Goal: Task Accomplishment & Management: Complete application form

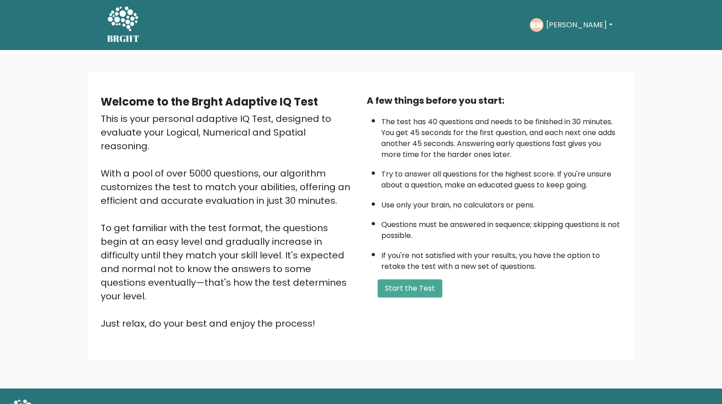
drag, startPoint x: 424, startPoint y: 247, endPoint x: 470, endPoint y: 248, distance: 46.5
click at [470, 248] on li "If you're not satisfied with your results, you have the option to retake the te…" at bounding box center [501, 259] width 240 height 26
drag, startPoint x: 404, startPoint y: 249, endPoint x: 491, endPoint y: 263, distance: 88.1
click at [488, 262] on li "If you're not satisfied with your results, you have the option to retake the te…" at bounding box center [501, 259] width 240 height 26
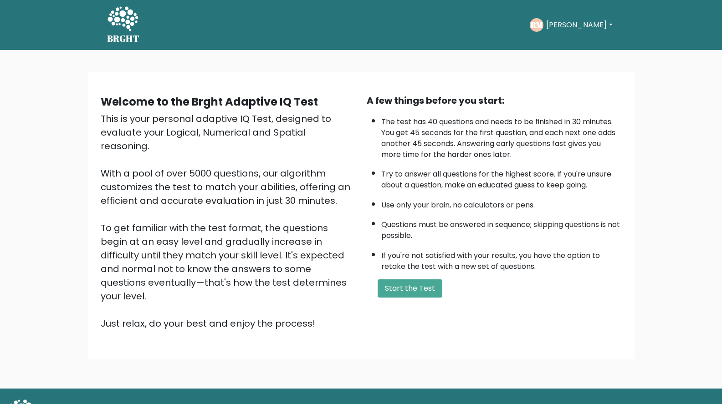
click at [521, 269] on li "If you're not satisfied with your results, you have the option to retake the te…" at bounding box center [501, 259] width 240 height 26
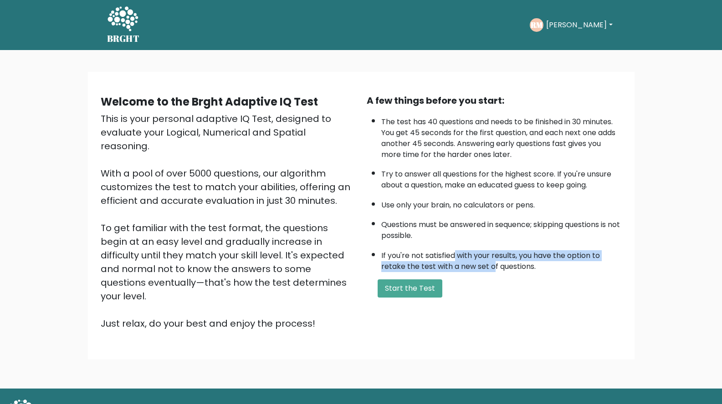
drag, startPoint x: 468, startPoint y: 259, endPoint x: 493, endPoint y: 261, distance: 25.6
click at [493, 261] on li "If you're not satisfied with your results, you have the option to retake the te…" at bounding box center [501, 259] width 240 height 26
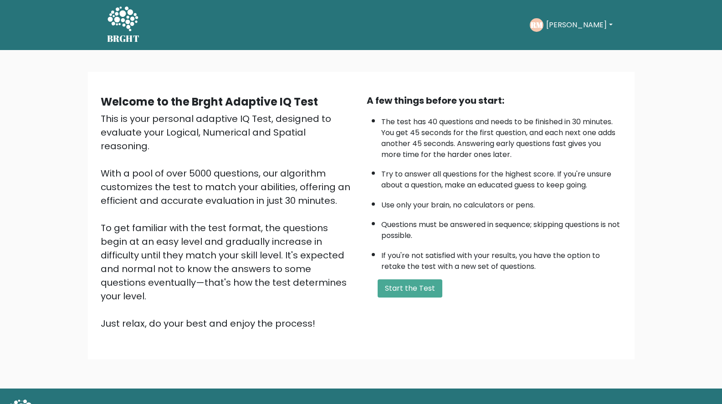
drag, startPoint x: 493, startPoint y: 261, endPoint x: 457, endPoint y: 256, distance: 36.8
click at [493, 262] on li "If you're not satisfied with your results, you have the option to retake the te…" at bounding box center [501, 259] width 240 height 26
drag, startPoint x: 448, startPoint y: 254, endPoint x: 501, endPoint y: 261, distance: 54.2
click at [500, 261] on li "If you're not satisfied with your results, you have the option to retake the te…" at bounding box center [501, 259] width 240 height 26
click at [501, 261] on li "If you're not satisfied with your results, you have the option to retake the te…" at bounding box center [501, 259] width 240 height 26
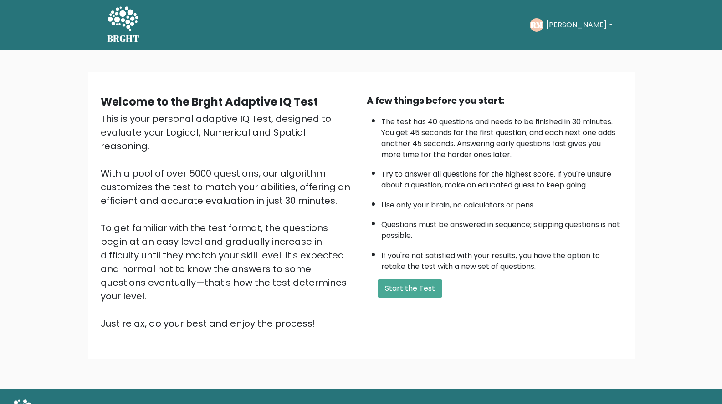
drag, startPoint x: 156, startPoint y: 286, endPoint x: 208, endPoint y: 288, distance: 51.9
click at [208, 288] on div "This is your personal adaptive IQ Test, designed to evaluate your Logical, Nume…" at bounding box center [228, 221] width 255 height 219
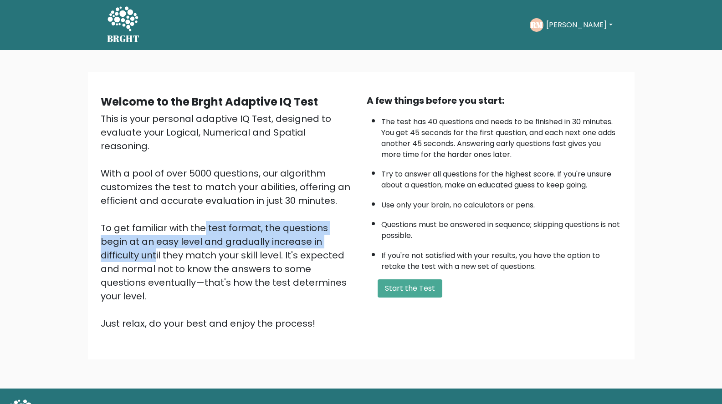
drag, startPoint x: 251, startPoint y: 230, endPoint x: 271, endPoint y: 229, distance: 19.2
click at [266, 231] on div "This is your personal adaptive IQ Test, designed to evaluate your Logical, Nume…" at bounding box center [228, 221] width 255 height 219
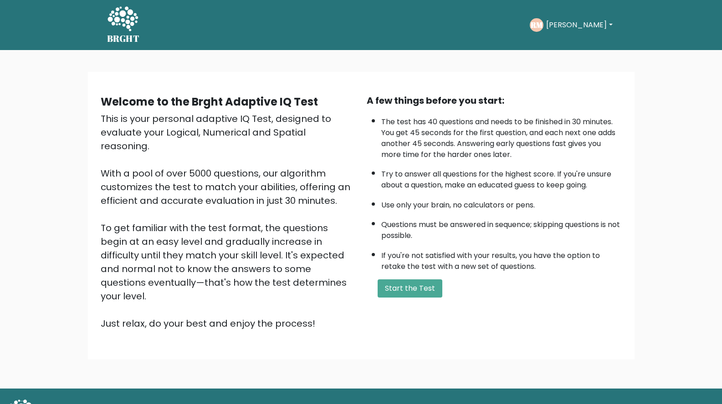
click at [272, 229] on div "This is your personal adaptive IQ Test, designed to evaluate your Logical, Nume…" at bounding box center [228, 221] width 255 height 219
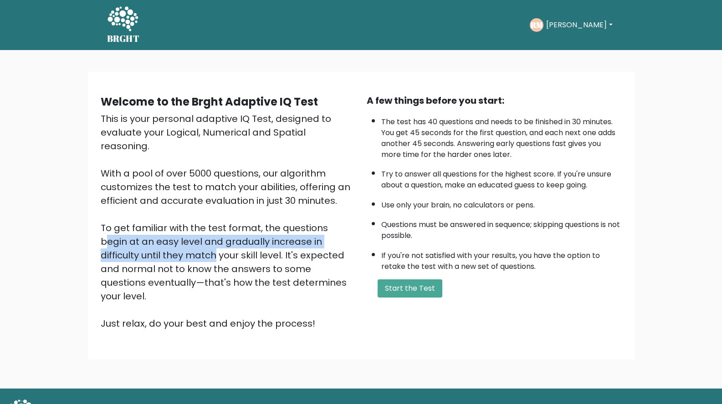
drag, startPoint x: 234, startPoint y: 218, endPoint x: 317, endPoint y: 227, distance: 82.9
click at [315, 228] on div "This is your personal adaptive IQ Test, designed to evaluate your Logical, Nume…" at bounding box center [228, 221] width 255 height 219
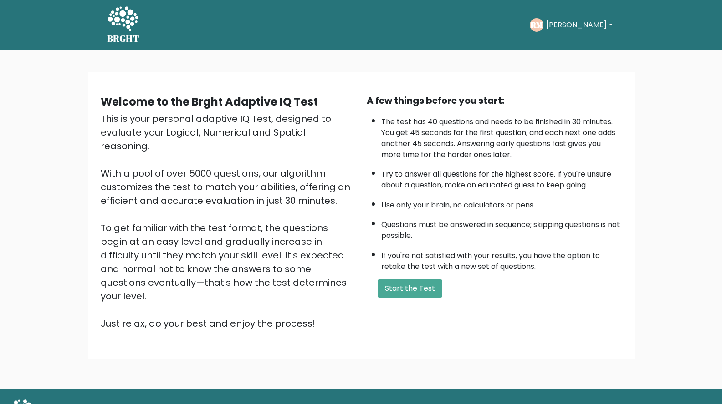
drag, startPoint x: 317, startPoint y: 227, endPoint x: 254, endPoint y: 233, distance: 62.7
click at [312, 229] on div "This is your personal adaptive IQ Test, designed to evaluate your Logical, Nume…" at bounding box center [228, 221] width 255 height 219
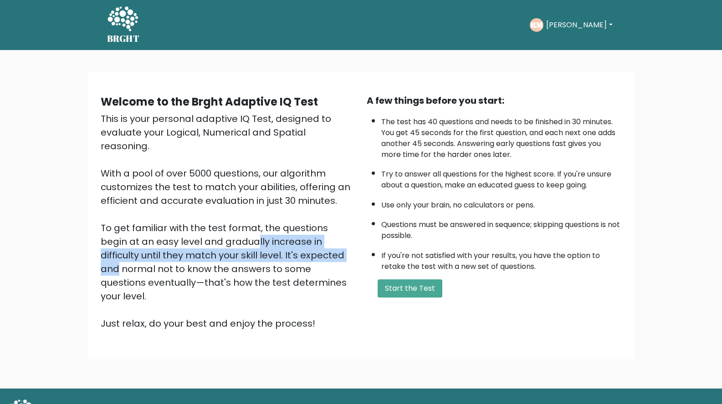
drag, startPoint x: 127, startPoint y: 224, endPoint x: 225, endPoint y: 239, distance: 100.0
click at [217, 239] on div "This is your personal adaptive IQ Test, designed to evaluate your Logical, Nume…" at bounding box center [228, 221] width 255 height 219
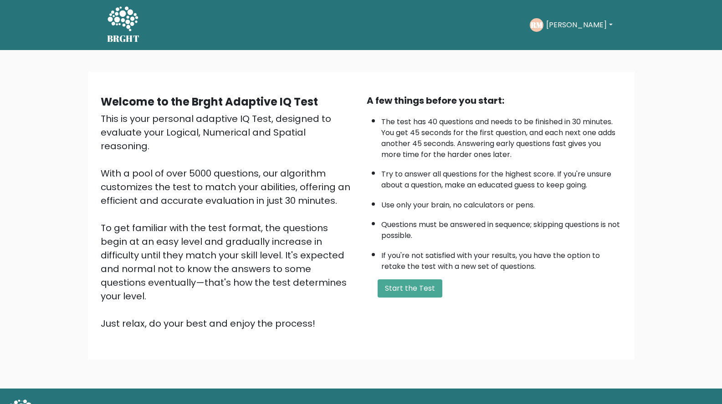
click at [225, 239] on div "This is your personal adaptive IQ Test, designed to evaluate your Logical, Nume…" at bounding box center [228, 221] width 255 height 219
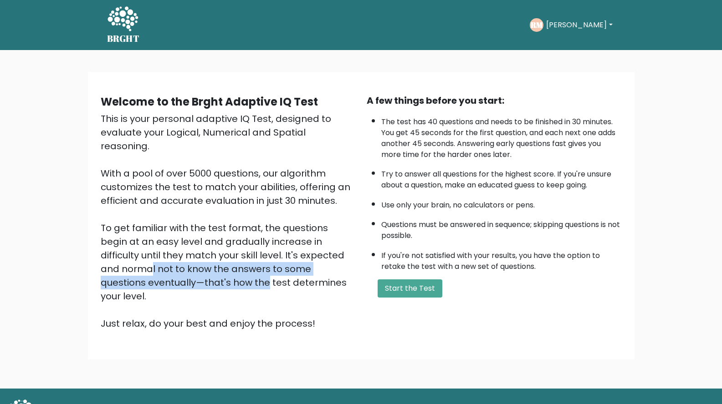
drag, startPoint x: 253, startPoint y: 238, endPoint x: 305, endPoint y: 250, distance: 53.7
click at [305, 250] on div "This is your personal adaptive IQ Test, designed to evaluate your Logical, Nume…" at bounding box center [228, 221] width 255 height 219
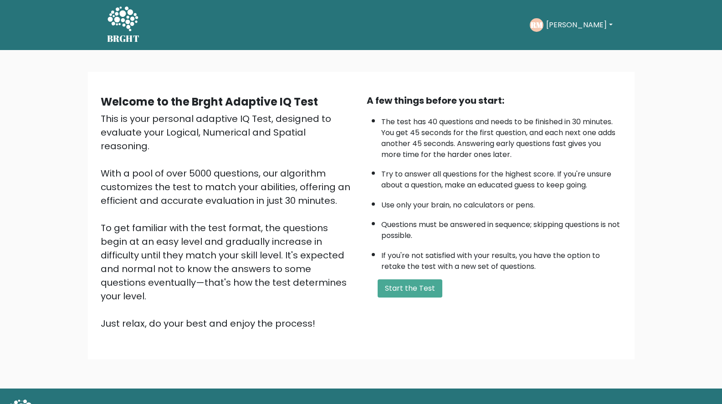
click at [299, 250] on div "This is your personal adaptive IQ Test, designed to evaluate your Logical, Nume…" at bounding box center [228, 221] width 255 height 219
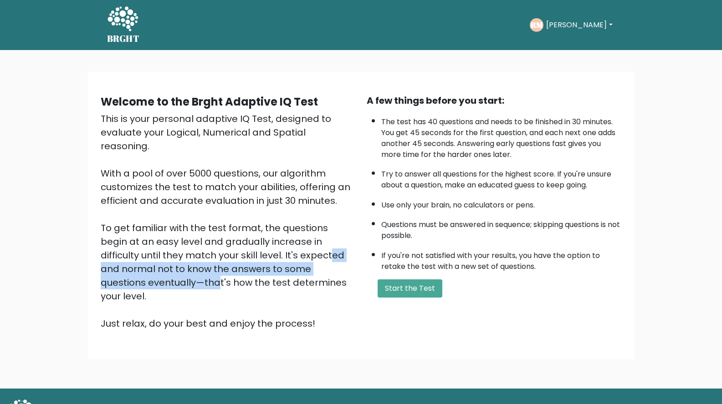
drag, startPoint x: 190, startPoint y: 242, endPoint x: 254, endPoint y: 255, distance: 65.1
click at [253, 255] on div "This is your personal adaptive IQ Test, designed to evaluate your Logical, Nume…" at bounding box center [228, 221] width 255 height 219
click at [254, 255] on div "This is your personal adaptive IQ Test, designed to evaluate your Logical, Nume…" at bounding box center [228, 221] width 255 height 219
drag, startPoint x: 243, startPoint y: 244, endPoint x: 288, endPoint y: 249, distance: 44.9
click at [287, 249] on div "This is your personal adaptive IQ Test, designed to evaluate your Logical, Nume…" at bounding box center [228, 221] width 255 height 219
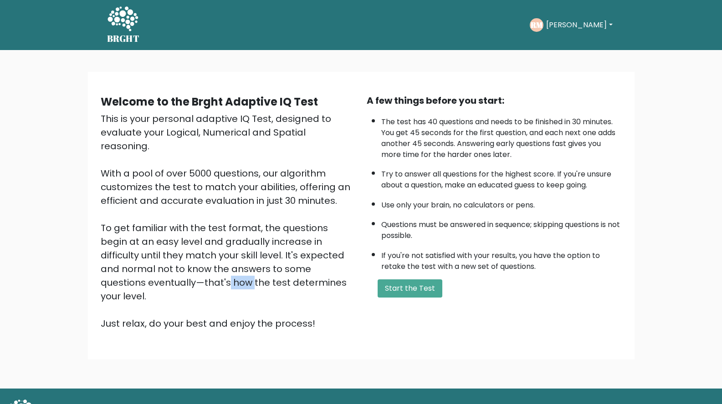
drag, startPoint x: 287, startPoint y: 249, endPoint x: 172, endPoint y: 249, distance: 115.2
click at [266, 250] on div "This is your personal adaptive IQ Test, designed to evaluate your Logical, Nume…" at bounding box center [228, 221] width 255 height 219
drag, startPoint x: 101, startPoint y: 250, endPoint x: 107, endPoint y: 253, distance: 6.3
click at [101, 250] on div "This is your personal adaptive IQ Test, designed to evaluate your Logical, Nume…" at bounding box center [228, 221] width 255 height 219
drag, startPoint x: 107, startPoint y: 253, endPoint x: 236, endPoint y: 267, distance: 130.6
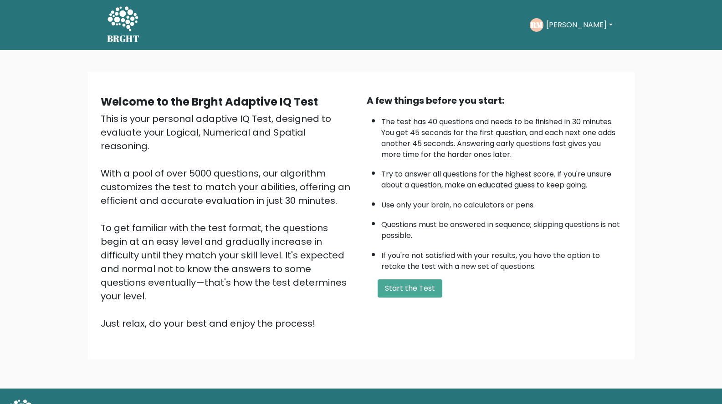
click at [236, 267] on div "This is your personal adaptive IQ Test, designed to evaluate your Logical, Nume…" at bounding box center [228, 221] width 255 height 219
drag, startPoint x: 236, startPoint y: 267, endPoint x: 199, endPoint y: 258, distance: 39.0
click at [236, 267] on div "This is your personal adaptive IQ Test, designed to evaluate your Logical, Nume…" at bounding box center [228, 221] width 255 height 219
drag, startPoint x: 175, startPoint y: 252, endPoint x: 226, endPoint y: 260, distance: 51.5
click at [226, 260] on div "This is your personal adaptive IQ Test, designed to evaluate your Logical, Nume…" at bounding box center [228, 221] width 255 height 219
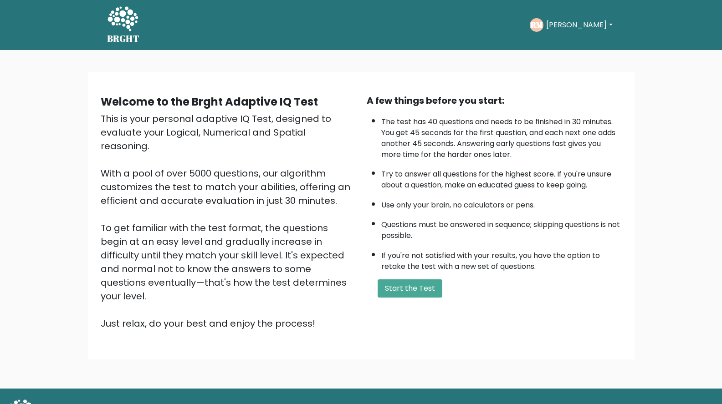
drag, startPoint x: 226, startPoint y: 260, endPoint x: 194, endPoint y: 256, distance: 32.5
click at [225, 260] on div "This is your personal adaptive IQ Test, designed to evaluate your Logical, Nume…" at bounding box center [228, 221] width 255 height 219
drag, startPoint x: 194, startPoint y: 256, endPoint x: 263, endPoint y: 260, distance: 68.9
click at [260, 260] on div "This is your personal adaptive IQ Test, designed to evaluate your Logical, Nume…" at bounding box center [228, 221] width 255 height 219
drag, startPoint x: 263, startPoint y: 260, endPoint x: 226, endPoint y: 256, distance: 37.1
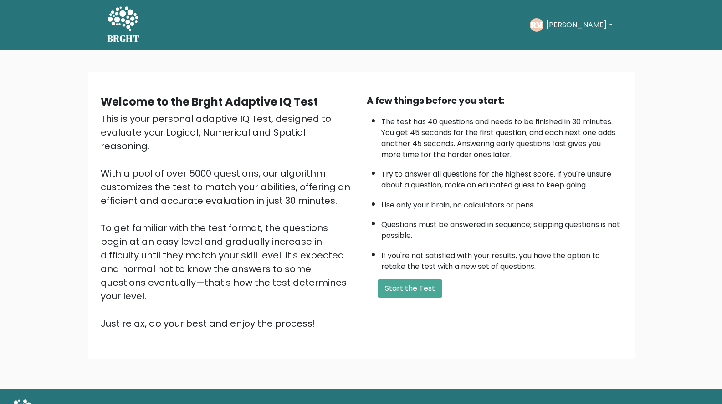
click at [262, 260] on div "This is your personal adaptive IQ Test, designed to evaluate your Logical, Nume…" at bounding box center [228, 221] width 255 height 219
drag, startPoint x: 232, startPoint y: 256, endPoint x: 277, endPoint y: 259, distance: 45.1
click at [277, 259] on div "This is your personal adaptive IQ Test, designed to evaluate your Logical, Nume…" at bounding box center [228, 221] width 255 height 219
drag, startPoint x: 277, startPoint y: 259, endPoint x: 216, endPoint y: 257, distance: 61.1
click at [277, 259] on div "This is your personal adaptive IQ Test, designed to evaluate your Logical, Nume…" at bounding box center [228, 221] width 255 height 219
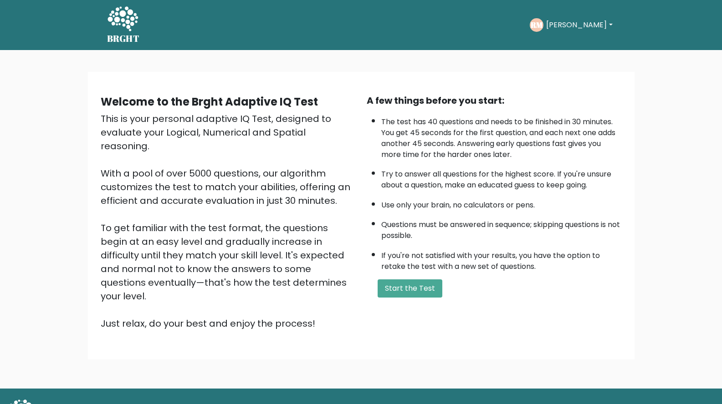
drag, startPoint x: 136, startPoint y: 267, endPoint x: 217, endPoint y: 273, distance: 80.9
click at [216, 273] on div "This is your personal adaptive IQ Test, designed to evaluate your Logical, Nume…" at bounding box center [228, 221] width 255 height 219
click at [217, 273] on div "This is your personal adaptive IQ Test, designed to evaluate your Logical, Nume…" at bounding box center [228, 221] width 255 height 219
drag, startPoint x: 148, startPoint y: 263, endPoint x: 206, endPoint y: 269, distance: 59.0
click at [206, 269] on div "This is your personal adaptive IQ Test, designed to evaluate your Logical, Nume…" at bounding box center [228, 221] width 255 height 219
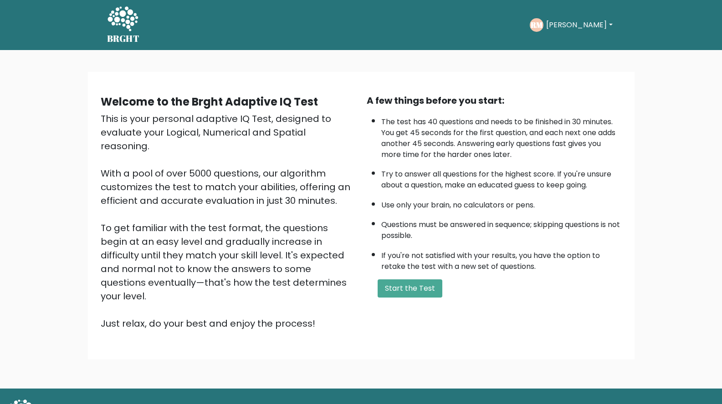
click at [207, 269] on div "This is your personal adaptive IQ Test, designed to evaluate your Logical, Nume…" at bounding box center [228, 221] width 255 height 219
drag, startPoint x: 169, startPoint y: 266, endPoint x: 242, endPoint y: 270, distance: 73.0
click at [240, 270] on div "This is your personal adaptive IQ Test, designed to evaluate your Logical, Nume…" at bounding box center [228, 221] width 255 height 219
click at [242, 270] on div "This is your personal adaptive IQ Test, designed to evaluate your Logical, Nume…" at bounding box center [228, 221] width 255 height 219
click at [242, 268] on div "This is your personal adaptive IQ Test, designed to evaluate your Logical, Nume…" at bounding box center [228, 221] width 255 height 219
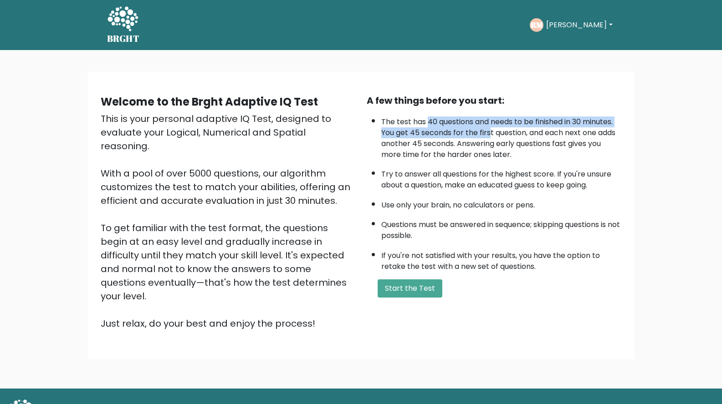
drag, startPoint x: 427, startPoint y: 126, endPoint x: 493, endPoint y: 131, distance: 66.2
click at [490, 131] on li "The test has 40 questions and needs to be finished in 30 minutes. You get 45 se…" at bounding box center [501, 136] width 240 height 48
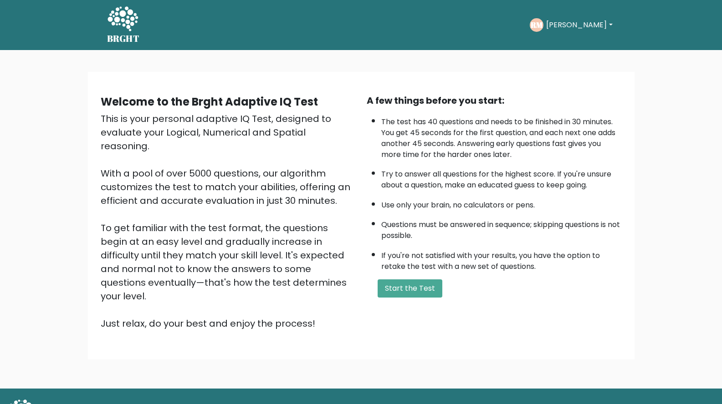
click at [493, 131] on li "The test has 40 questions and needs to be finished in 30 minutes. You get 45 se…" at bounding box center [501, 136] width 240 height 48
drag, startPoint x: 412, startPoint y: 128, endPoint x: 508, endPoint y: 136, distance: 95.9
click at [508, 136] on li "The test has 40 questions and needs to be finished in 30 minutes. You get 45 se…" at bounding box center [501, 136] width 240 height 48
drag, startPoint x: 417, startPoint y: 145, endPoint x: 487, endPoint y: 147, distance: 70.2
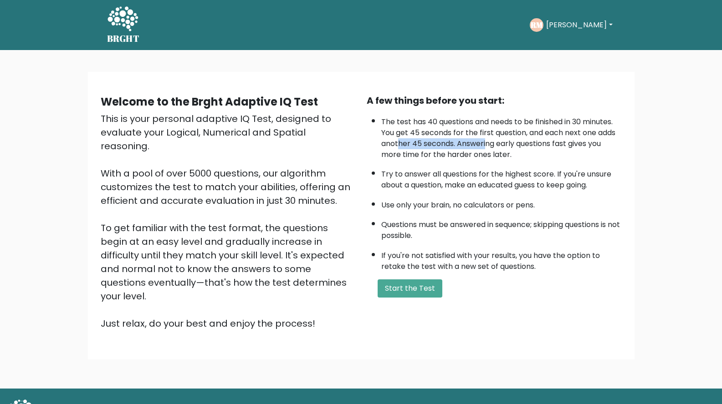
click at [487, 147] on li "The test has 40 questions and needs to be finished in 30 minutes. You get 45 se…" at bounding box center [501, 136] width 240 height 48
click at [490, 147] on li "The test has 40 questions and needs to be finished in 30 minutes. You get 45 se…" at bounding box center [501, 136] width 240 height 48
drag, startPoint x: 475, startPoint y: 142, endPoint x: 518, endPoint y: 142, distance: 42.8
click at [518, 142] on li "The test has 40 questions and needs to be finished in 30 minutes. You get 45 se…" at bounding box center [501, 136] width 240 height 48
click at [517, 142] on li "The test has 40 questions and needs to be finished in 30 minutes. You get 45 se…" at bounding box center [501, 136] width 240 height 48
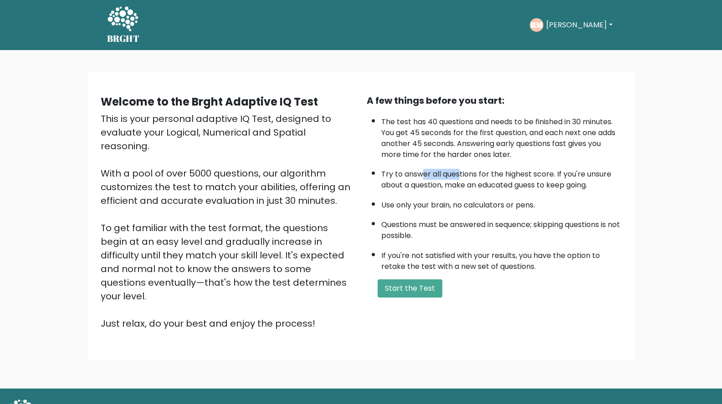
drag
click at [460, 179] on li "Try to answer all questions for the highest score. If you're unsure about a que…" at bounding box center [501, 177] width 240 height 26
click at [461, 179] on li "Try to answer all questions for the highest score. If you're unsure about a que…" at bounding box center [501, 177] width 240 height 26
click at [413, 288] on button "Start the Test" at bounding box center [410, 289] width 65 height 18
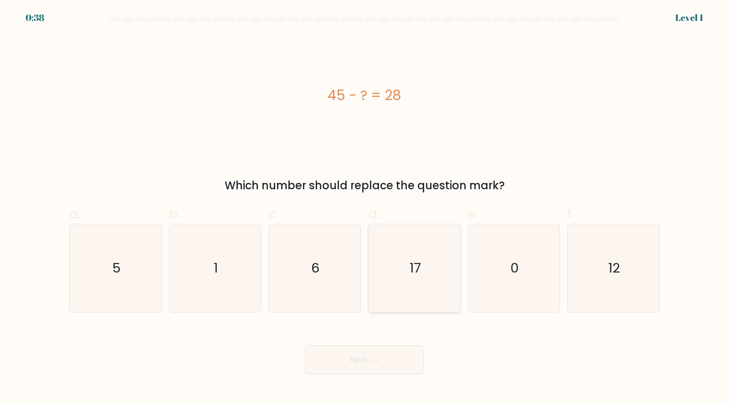
click at [421, 264] on icon "17" at bounding box center [414, 269] width 88 height 88
click at [365, 208] on input "d. 17" at bounding box center [364, 205] width 0 height 6
radio input "true"
drag, startPoint x: 410, startPoint y: 359, endPoint x: 407, endPoint y: 353, distance: 6.3
click at [409, 359] on button "Next" at bounding box center [364, 360] width 118 height 29
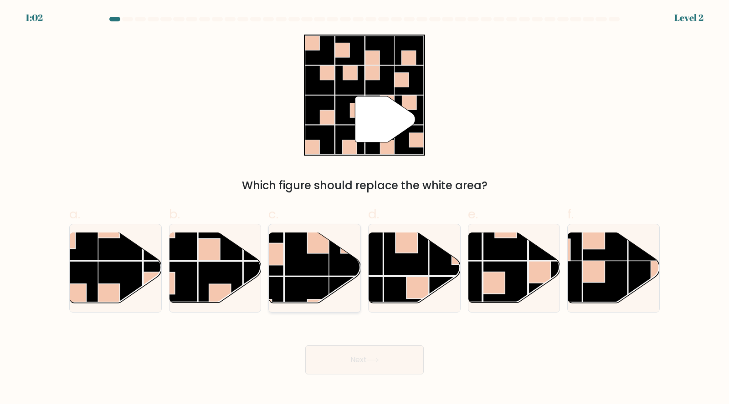
click at [319, 251] on rect at bounding box center [318, 242] width 22 height 22
click at [364, 208] on input "c." at bounding box center [364, 205] width 0 height 6
radio input "true"
click at [366, 360] on button "Next" at bounding box center [364, 360] width 118 height 29
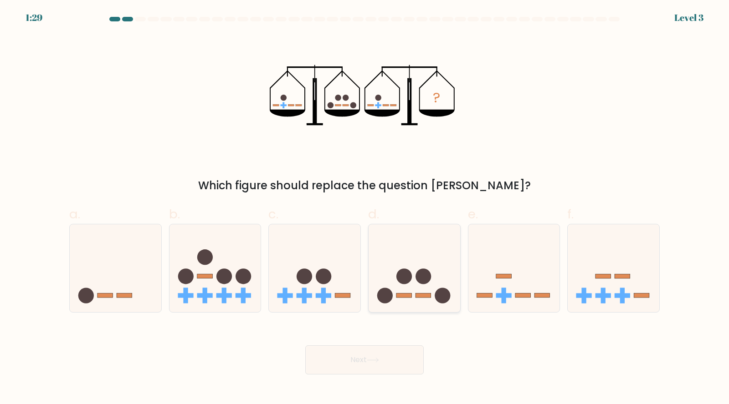
click at [420, 273] on circle at bounding box center [422, 276] width 15 height 15
click at [365, 208] on input "d." at bounding box center [364, 205] width 0 height 6
radio input "true"
click at [398, 360] on button "Next" at bounding box center [364, 360] width 118 height 29
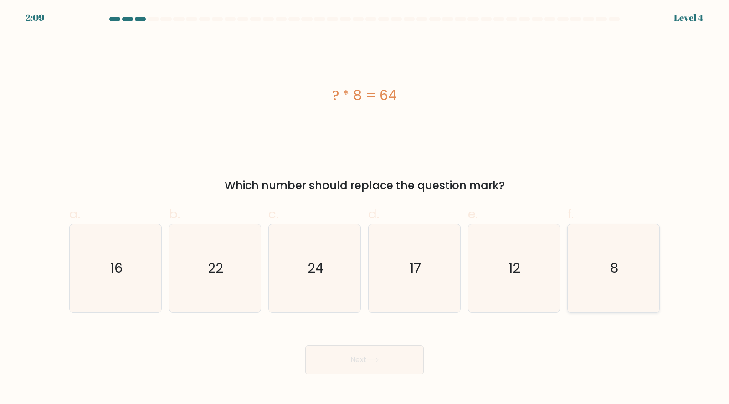
click at [591, 240] on icon "8" at bounding box center [613, 269] width 88 height 88
click at [365, 208] on input "f. 8" at bounding box center [364, 205] width 0 height 6
radio input "true"
click at [377, 358] on icon at bounding box center [373, 360] width 12 height 5
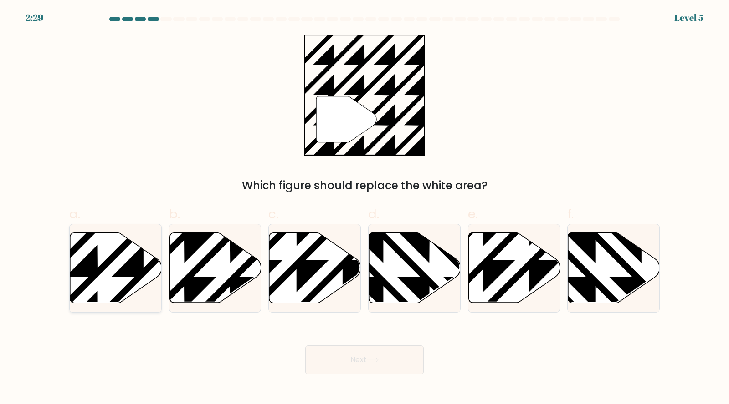
click at [128, 277] on icon at bounding box center [116, 268] width 92 height 70
click at [364, 208] on input "a." at bounding box center [364, 205] width 0 height 6
radio input "true"
click at [321, 354] on button "Next" at bounding box center [364, 360] width 118 height 29
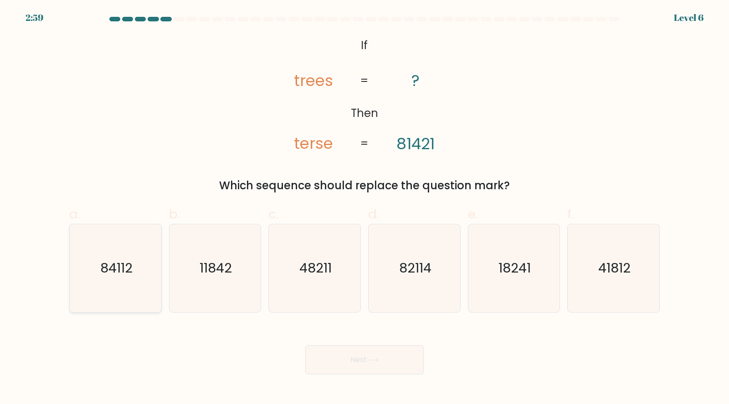
click at [112, 278] on icon "84112" at bounding box center [116, 269] width 88 height 88
click at [364, 208] on input "a. 84112" at bounding box center [364, 205] width 0 height 6
radio input "true"
click at [320, 353] on button "Next" at bounding box center [364, 360] width 118 height 29
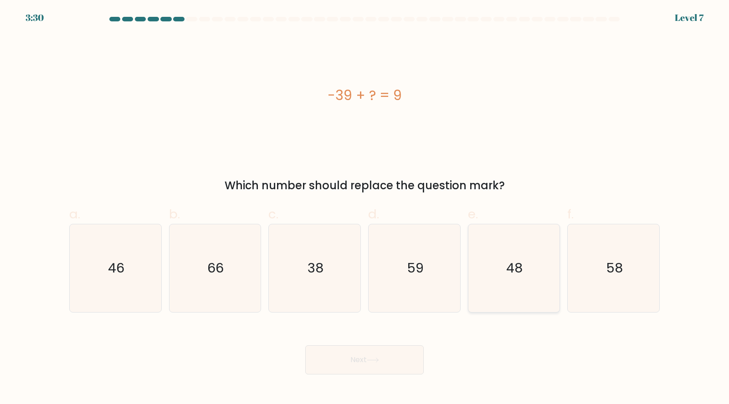
click at [513, 256] on icon "48" at bounding box center [514, 269] width 88 height 88
click at [365, 208] on input "e. 48" at bounding box center [364, 205] width 0 height 6
radio input "true"
click at [377, 360] on icon at bounding box center [373, 360] width 12 height 5
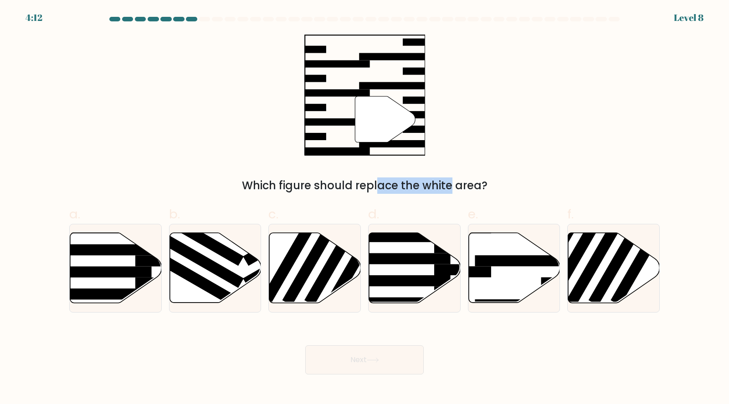
drag, startPoint x: 321, startPoint y: 183, endPoint x: 374, endPoint y: 185, distance: 52.9
click at [374, 185] on div "Which figure should replace the white area?" at bounding box center [364, 186] width 579 height 16
click at [375, 185] on div "Which figure should replace the white area?" at bounding box center [364, 186] width 579 height 16
click at [509, 276] on icon at bounding box center [514, 268] width 92 height 70
click at [365, 208] on input "e." at bounding box center [364, 205] width 0 height 6
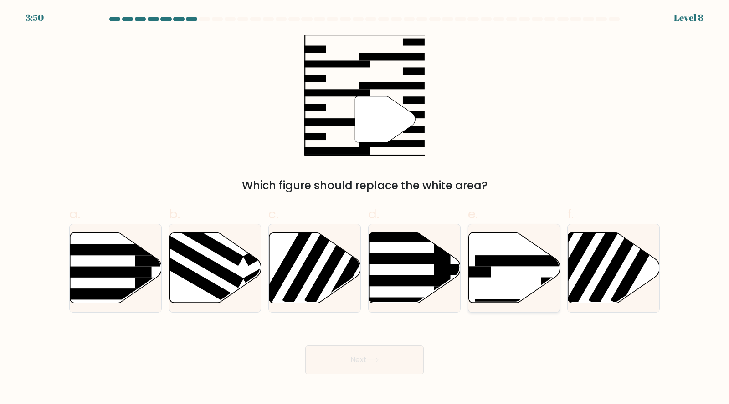
radio input "true"
click at [408, 361] on button "Next" at bounding box center [364, 360] width 118 height 29
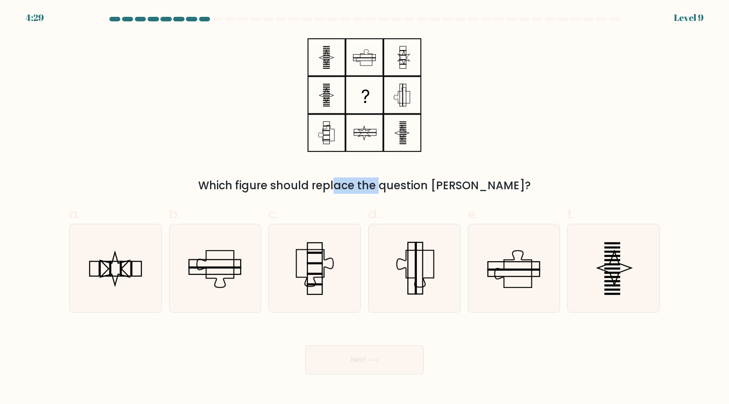
drag, startPoint x: 302, startPoint y: 184, endPoint x: 358, endPoint y: 183, distance: 55.6
click at [337, 188] on div "Which figure should replace the question mark?" at bounding box center [364, 186] width 579 height 16
click at [375, 181] on div "Which figure should replace the question mark?" at bounding box center [364, 186] width 579 height 16
click at [131, 271] on rect at bounding box center [131, 269] width 2 height 16
click at [364, 208] on input "a." at bounding box center [364, 205] width 0 height 6
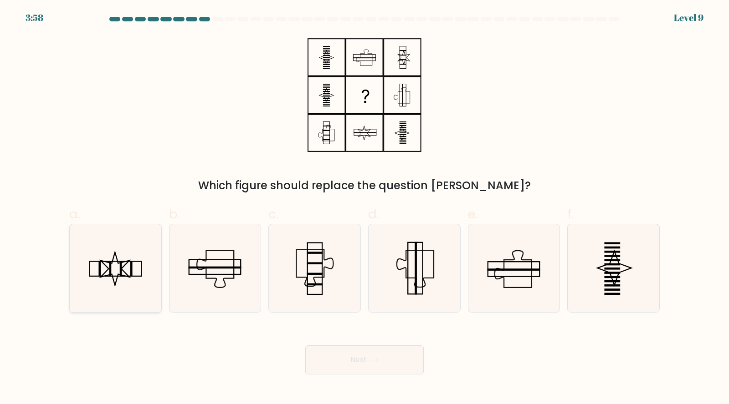
radio input "true"
click at [352, 363] on button "Next" at bounding box center [364, 360] width 118 height 29
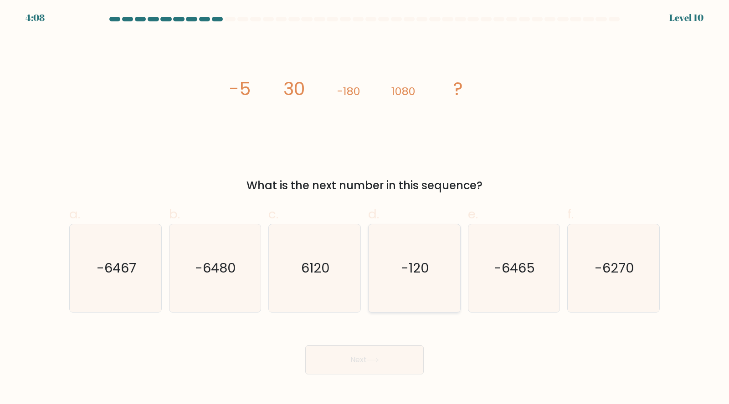
click at [419, 269] on text "-120" at bounding box center [415, 268] width 28 height 18
click at [365, 208] on input "d. -120" at bounding box center [364, 205] width 0 height 6
radio input "true"
click at [406, 364] on button "Next" at bounding box center [364, 360] width 118 height 29
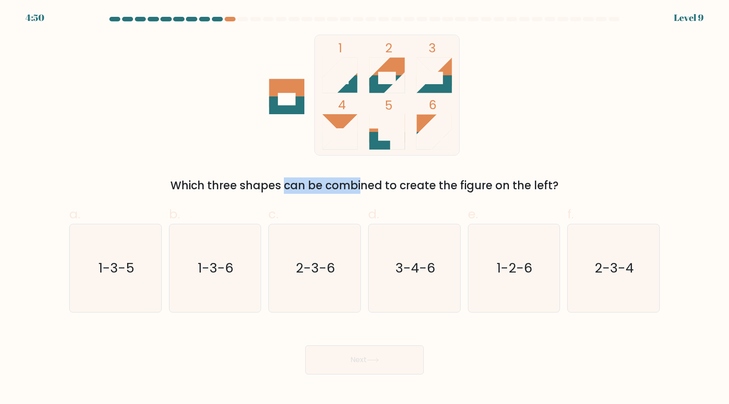
drag, startPoint x: 209, startPoint y: 184, endPoint x: 279, endPoint y: 187, distance: 70.6
click at [279, 187] on div "Which three shapes can be combined to create the figure on the left?" at bounding box center [364, 186] width 579 height 16
click at [280, 186] on div "Which three shapes can be combined to create the figure on the left?" at bounding box center [364, 186] width 579 height 16
drag, startPoint x: 312, startPoint y: 187, endPoint x: 398, endPoint y: 187, distance: 86.5
click at [390, 189] on div "Which three shapes can be combined to create the figure on the left?" at bounding box center [364, 186] width 579 height 16
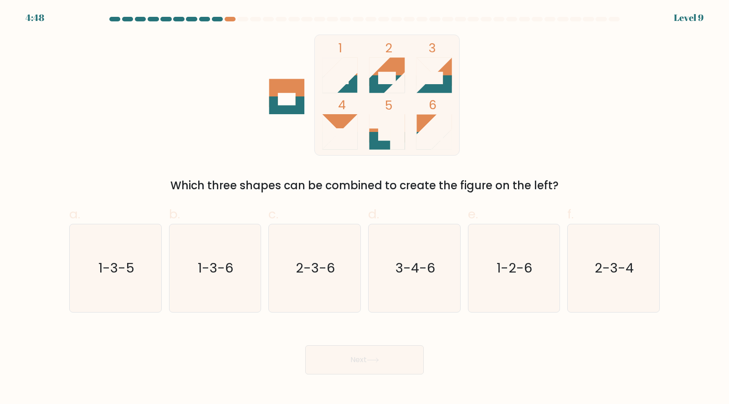
click at [374, 185] on div "Which three shapes can be combined to create the figure on the left?" at bounding box center [364, 186] width 579 height 16
drag, startPoint x: 385, startPoint y: 186, endPoint x: 503, endPoint y: 190, distance: 118.5
click at [503, 190] on div "Which three shapes can be combined to create the figure on the left?" at bounding box center [364, 186] width 579 height 16
click at [505, 190] on div "Which three shapes can be combined to create the figure on the left?" at bounding box center [364, 186] width 579 height 16
click at [510, 264] on text "1-2-6" at bounding box center [515, 268] width 36 height 18
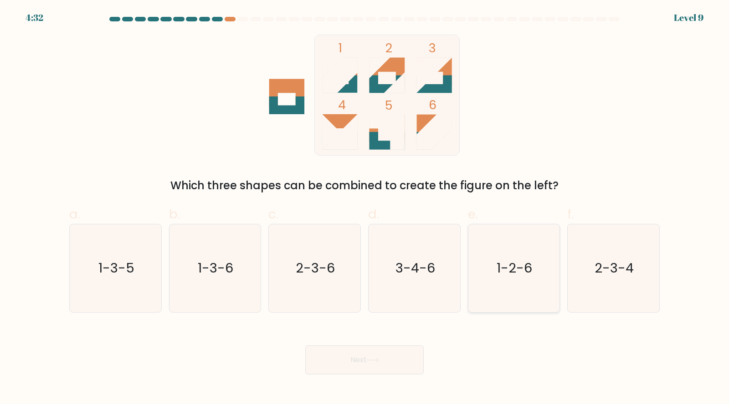
click at [365, 208] on input "e. 1-2-6" at bounding box center [364, 205] width 0 height 6
radio input "true"
click at [407, 358] on button "Next" at bounding box center [364, 360] width 118 height 29
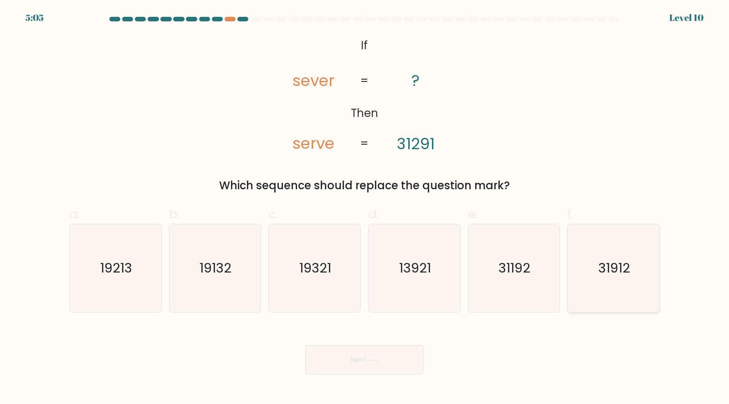
click at [619, 264] on text "31912" at bounding box center [614, 268] width 32 height 18
click at [365, 208] on input "f. 31912" at bounding box center [364, 205] width 0 height 6
radio input "true"
click at [402, 354] on button "Next" at bounding box center [364, 360] width 118 height 29
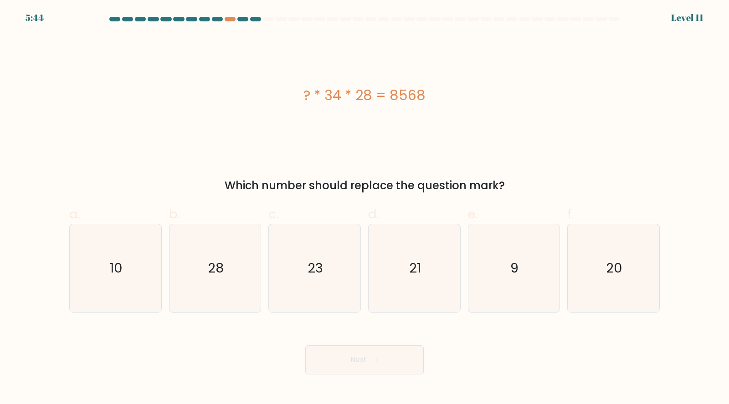
drag, startPoint x: 300, startPoint y: 95, endPoint x: 439, endPoint y: 90, distance: 139.4
click at [439, 90] on div "? * 34 * 28 = 8568" at bounding box center [364, 95] width 590 height 20
drag, startPoint x: 398, startPoint y: 266, endPoint x: 403, endPoint y: 283, distance: 18.1
click at [398, 266] on icon "21" at bounding box center [414, 269] width 88 height 88
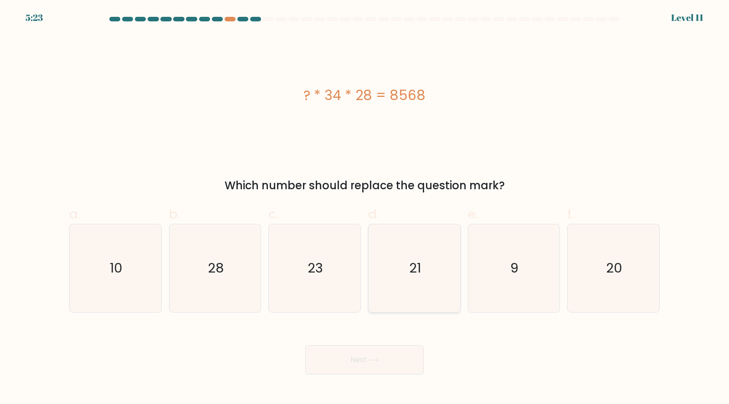
click at [365, 208] on input "d. 21" at bounding box center [364, 205] width 0 height 6
radio input "true"
click at [401, 356] on button "Next" at bounding box center [364, 360] width 118 height 29
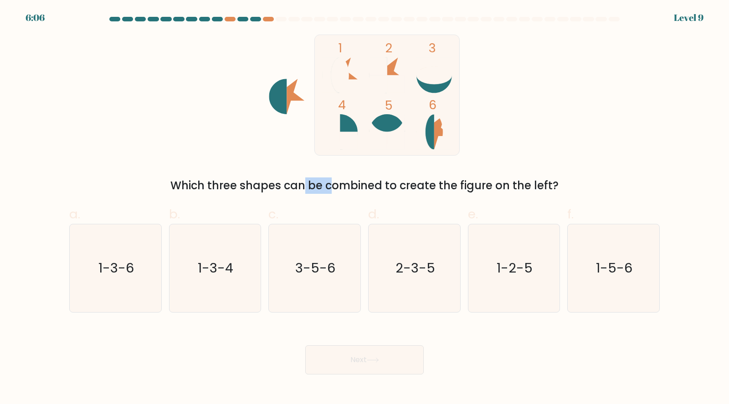
drag, startPoint x: 223, startPoint y: 185, endPoint x: 250, endPoint y: 185, distance: 27.3
click at [250, 186] on div "Which three shapes can be combined to create the figure on the left?" at bounding box center [364, 186] width 579 height 16
click at [286, 186] on div "Which three shapes can be combined to create the figure on the left?" at bounding box center [364, 186] width 579 height 16
drag, startPoint x: 323, startPoint y: 185, endPoint x: 339, endPoint y: 184, distance: 16.5
click at [339, 184] on div "Which three shapes can be combined to create the figure on the left?" at bounding box center [364, 186] width 579 height 16
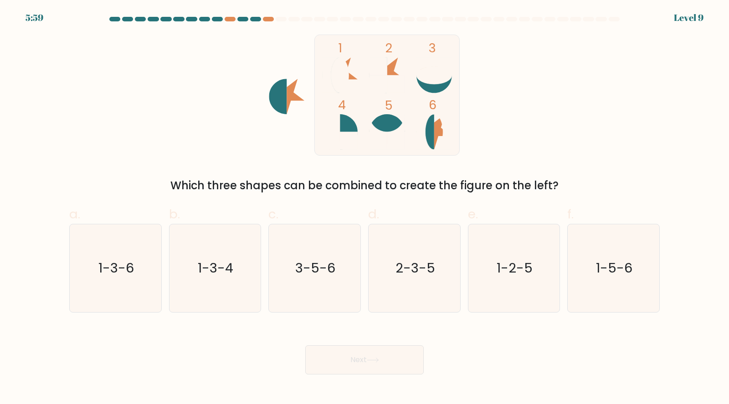
click at [357, 186] on div "Which three shapes can be combined to create the figure on the left?" at bounding box center [364, 186] width 579 height 16
click at [122, 278] on icon "1-3-6" at bounding box center [116, 269] width 88 height 88
click at [364, 208] on input "a. 1-3-6" at bounding box center [364, 205] width 0 height 6
radio input "true"
click at [394, 363] on button "Next" at bounding box center [364, 360] width 118 height 29
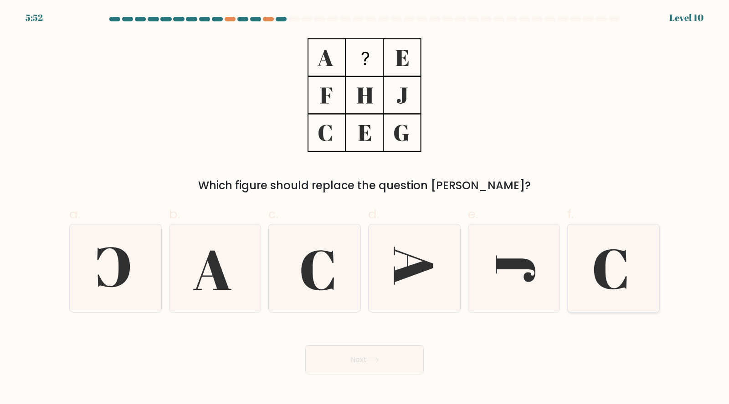
click at [609, 273] on icon at bounding box center [613, 269] width 88 height 88
click at [365, 208] on input "f." at bounding box center [364, 205] width 0 height 6
radio input "true"
click at [401, 357] on button "Next" at bounding box center [364, 360] width 118 height 29
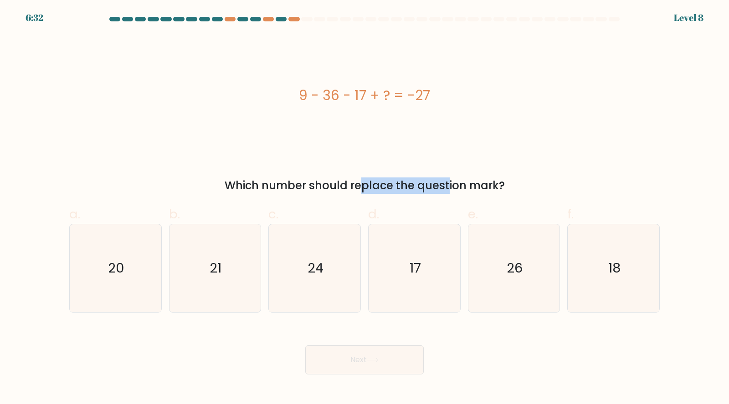
drag, startPoint x: 334, startPoint y: 187, endPoint x: 368, endPoint y: 188, distance: 33.7
click at [368, 188] on div "Which number should replace the question mark?" at bounding box center [364, 186] width 579 height 16
click at [494, 260] on icon "26" at bounding box center [514, 269] width 88 height 88
click at [365, 208] on input "e. 26" at bounding box center [364, 205] width 0 height 6
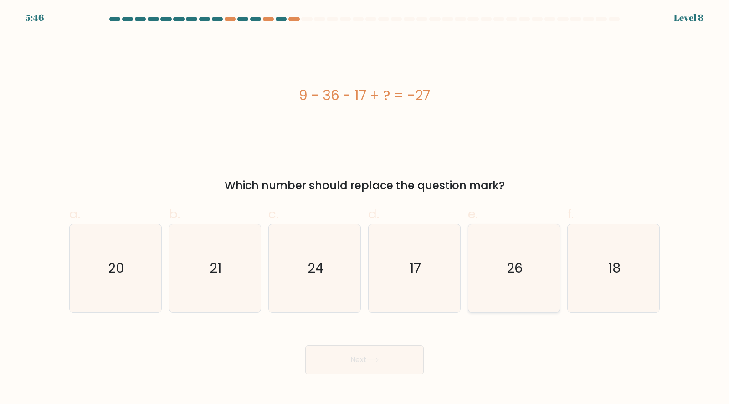
radio input "true"
click at [401, 347] on button "Next" at bounding box center [364, 360] width 118 height 29
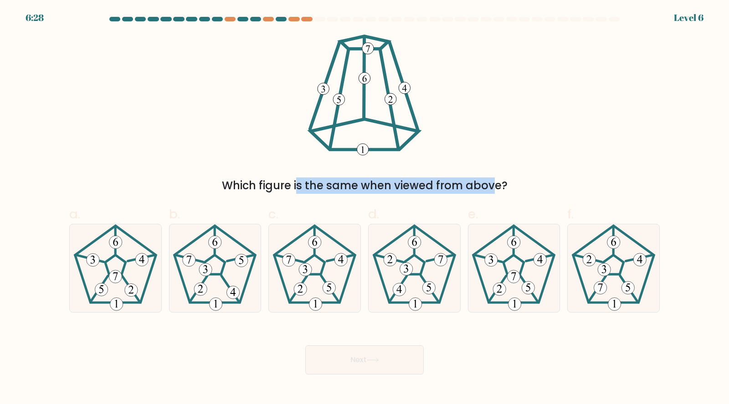
drag, startPoint x: 333, startPoint y: 176, endPoint x: 405, endPoint y: 181, distance: 72.1
click at [405, 181] on div "Which figure is the same when viewed from above?" at bounding box center [364, 114] width 601 height 159
click at [405, 181] on div "Which figure is the same when viewed from above?" at bounding box center [364, 186] width 579 height 16
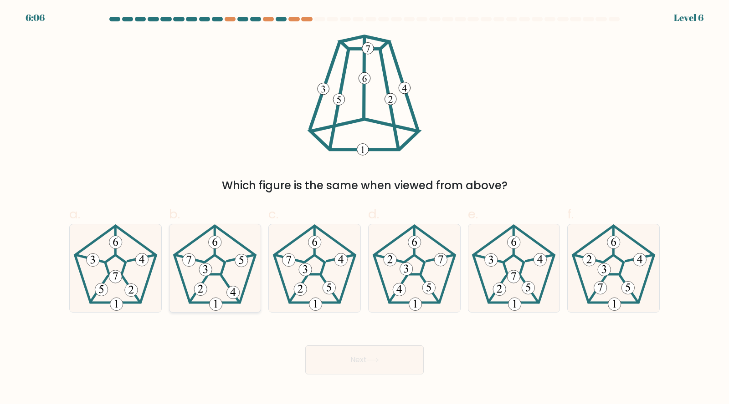
drag, startPoint x: 134, startPoint y: 277, endPoint x: 199, endPoint y: 304, distance: 70.0
click at [134, 277] on icon at bounding box center [116, 269] width 88 height 88
click at [364, 208] on input "a." at bounding box center [364, 205] width 0 height 6
radio input "true"
click at [371, 356] on button "Next" at bounding box center [364, 360] width 118 height 29
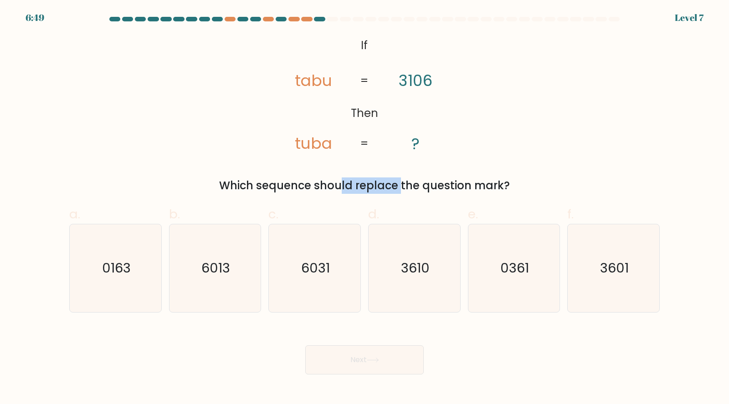
drag, startPoint x: 256, startPoint y: 184, endPoint x: 322, endPoint y: 182, distance: 65.6
click at [322, 182] on div "Which sequence should replace the question mark?" at bounding box center [364, 186] width 579 height 16
drag, startPoint x: 340, startPoint y: 182, endPoint x: 419, endPoint y: 181, distance: 79.7
click at [419, 181] on div "Which sequence should replace the question mark?" at bounding box center [364, 186] width 579 height 16
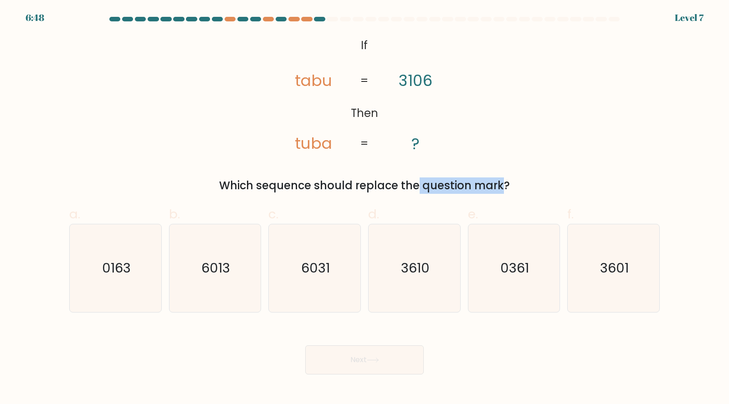
click at [419, 181] on div "Which sequence should replace the question mark?" at bounding box center [364, 186] width 579 height 16
click at [603, 268] on text "3601" at bounding box center [614, 268] width 29 height 18
click at [365, 208] on input "f. 3601" at bounding box center [364, 205] width 0 height 6
radio input "true"
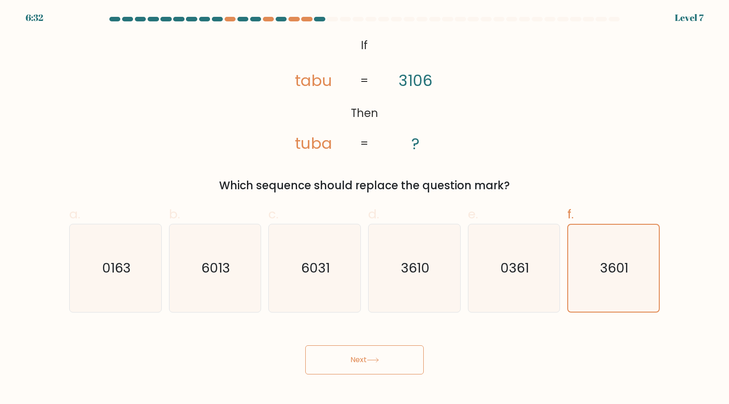
click at [403, 357] on button "Next" at bounding box center [364, 360] width 118 height 29
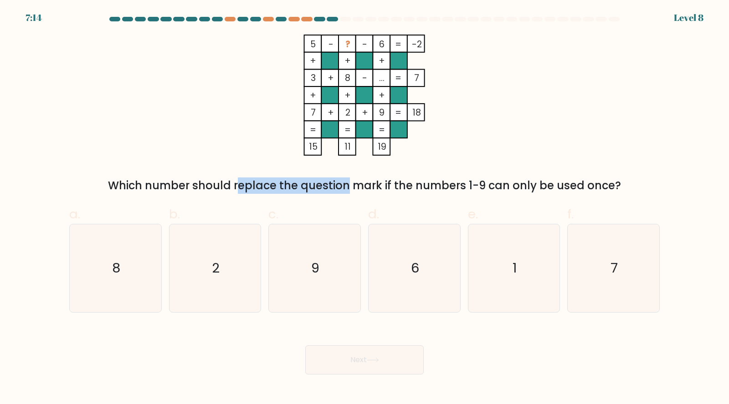
drag, startPoint x: 228, startPoint y: 184, endPoint x: 268, endPoint y: 183, distance: 40.1
click at [268, 183] on div "Which number should replace the question mark if the numbers 1-9 can only be us…" at bounding box center [364, 186] width 579 height 16
click at [268, 184] on div "Which number should replace the question mark if the numbers 1-9 can only be us…" at bounding box center [364, 186] width 579 height 16
drag, startPoint x: 312, startPoint y: 179, endPoint x: 327, endPoint y: 179, distance: 14.1
click at [327, 179] on div "Which number should replace the question mark if the numbers 1-9 can only be us…" at bounding box center [364, 186] width 579 height 16
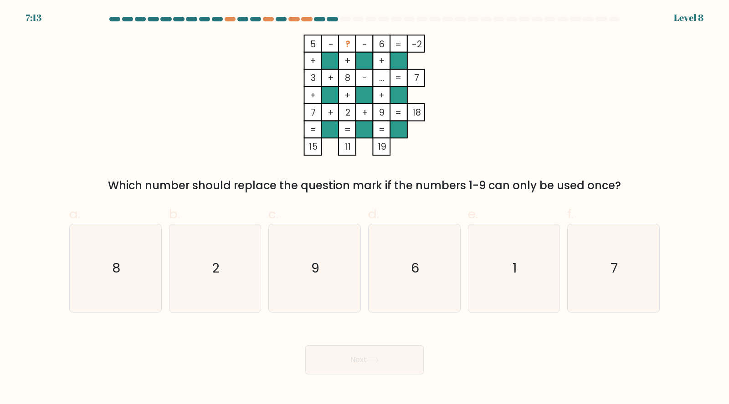
drag, startPoint x: 327, startPoint y: 179, endPoint x: 321, endPoint y: 179, distance: 5.5
click at [327, 179] on div "Which number should replace the question mark if the numbers 1-9 can only be us…" at bounding box center [364, 186] width 579 height 16
drag, startPoint x: 287, startPoint y: 184, endPoint x: 393, endPoint y: 183, distance: 106.6
click at [394, 183] on div "Which number should replace the question mark if the numbers 1-9 can only be us…" at bounding box center [364, 186] width 579 height 16
drag, startPoint x: 393, startPoint y: 183, endPoint x: 348, endPoint y: 194, distance: 46.4
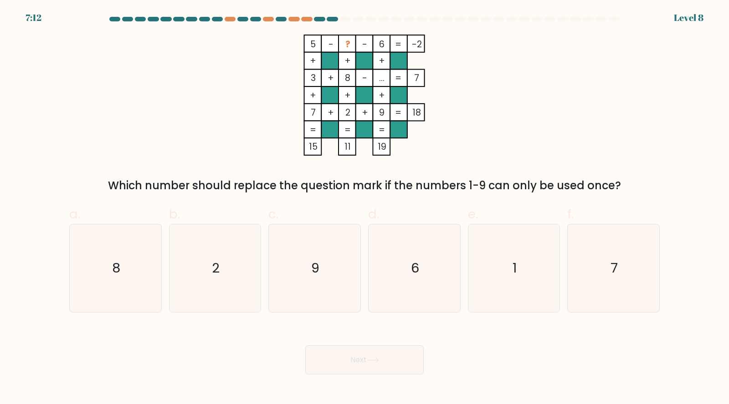
click at [393, 183] on div "Which number should replace the question mark if the numbers 1-9 can only be us…" at bounding box center [364, 186] width 579 height 16
drag, startPoint x: 375, startPoint y: 180, endPoint x: 439, endPoint y: 179, distance: 63.8
click at [439, 179] on div "Which number should replace the question mark if the numbers 1-9 can only be us…" at bounding box center [364, 186] width 579 height 16
drag, startPoint x: 416, startPoint y: 183, endPoint x: 477, endPoint y: 184, distance: 61.1
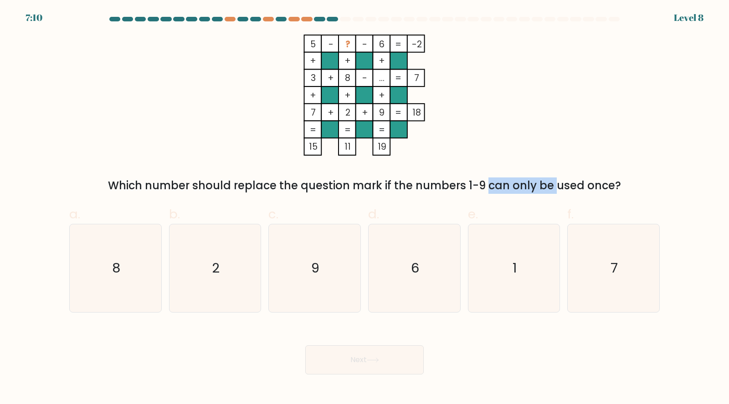
click at [477, 184] on div "Which number should replace the question mark if the numbers 1-9 can only be us…" at bounding box center [364, 186] width 579 height 16
click at [477, 185] on div "Which number should replace the question mark if the numbers 1-9 can only be us…" at bounding box center [364, 186] width 579 height 16
drag, startPoint x: 463, startPoint y: 184, endPoint x: 503, endPoint y: 184, distance: 40.1
click at [503, 184] on div "Which number should replace the question mark if the numbers 1-9 can only be us…" at bounding box center [364, 186] width 579 height 16
click at [502, 183] on div "Which number should replace the question mark if the numbers 1-9 can only be us…" at bounding box center [364, 186] width 579 height 16
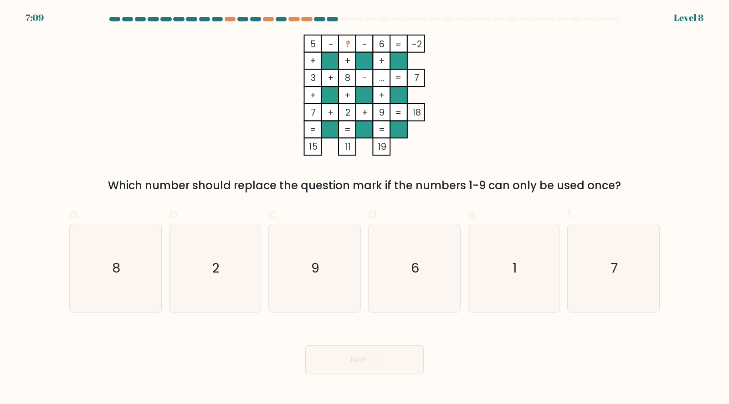
drag, startPoint x: 504, startPoint y: 183, endPoint x: 552, endPoint y: 185, distance: 48.3
click at [552, 185] on div "Which number should replace the question mark if the numbers 1-9 can only be us…" at bounding box center [364, 186] width 579 height 16
click at [521, 242] on icon "1" at bounding box center [514, 269] width 88 height 88
click at [365, 208] on input "e. 1" at bounding box center [364, 205] width 0 height 6
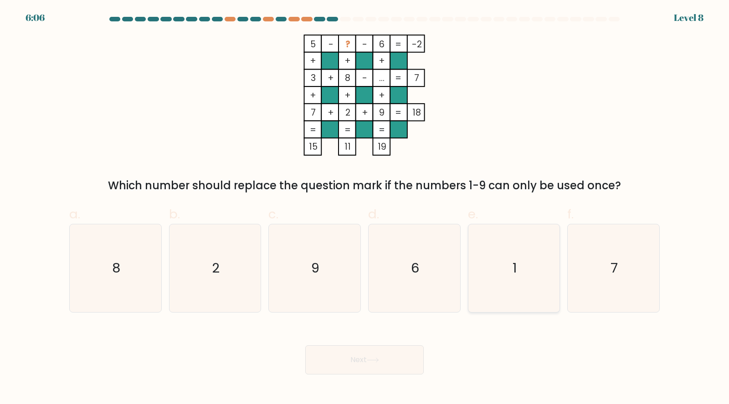
radio input "true"
click at [327, 365] on button "Next" at bounding box center [364, 360] width 118 height 29
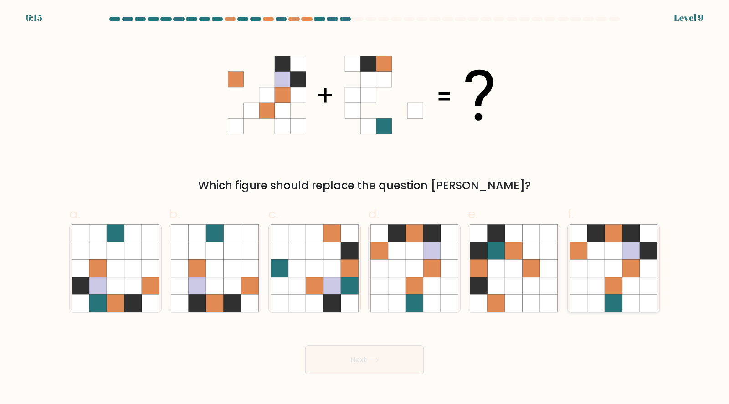
click at [588, 264] on icon at bounding box center [595, 268] width 17 height 17
click at [365, 208] on input "f." at bounding box center [364, 205] width 0 height 6
radio input "true"
click at [372, 356] on button "Next" at bounding box center [364, 360] width 118 height 29
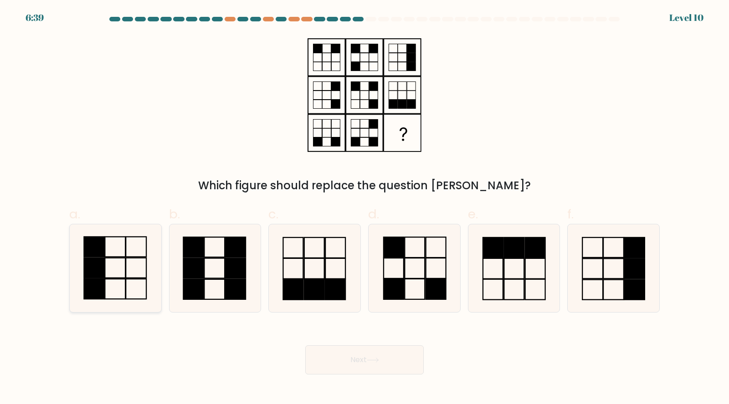
click at [115, 268] on icon at bounding box center [116, 269] width 88 height 88
click at [364, 208] on input "a." at bounding box center [364, 205] width 0 height 6
radio input "true"
click at [343, 359] on button "Next" at bounding box center [364, 360] width 118 height 29
click at [378, 351] on button "Next" at bounding box center [364, 360] width 118 height 29
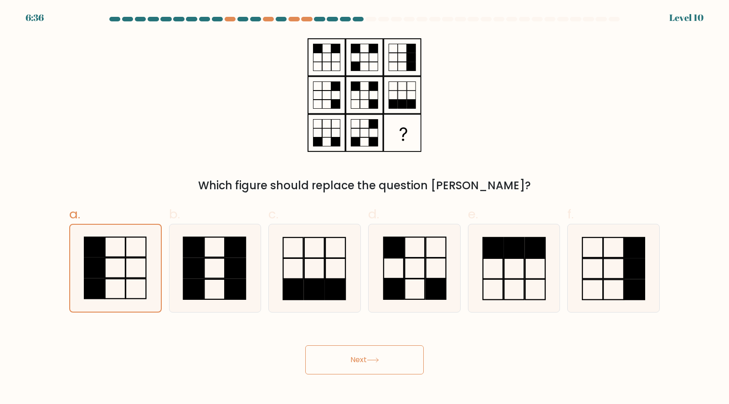
click at [347, 360] on button "Next" at bounding box center [364, 360] width 118 height 29
click at [108, 260] on icon at bounding box center [115, 268] width 87 height 87
click at [364, 208] on input "a." at bounding box center [364, 205] width 0 height 6
click at [342, 356] on button "Next" at bounding box center [364, 360] width 118 height 29
click at [355, 361] on button "Next" at bounding box center [364, 360] width 118 height 29
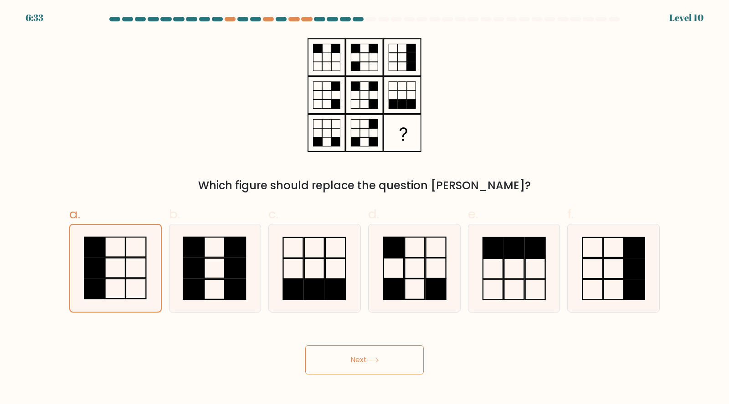
click at [473, 327] on div "Next" at bounding box center [364, 349] width 601 height 51
click at [194, 265] on rect at bounding box center [194, 268] width 20 height 20
click at [364, 208] on input "b." at bounding box center [364, 205] width 0 height 6
radio input "true"
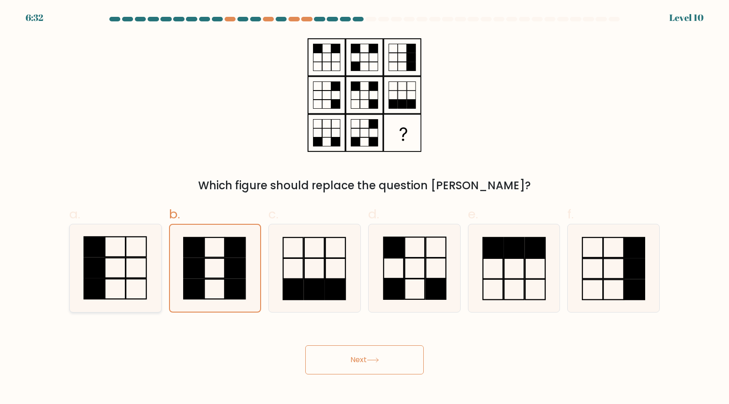
click at [121, 268] on icon at bounding box center [116, 269] width 88 height 88
click at [364, 208] on input "a." at bounding box center [364, 205] width 0 height 6
radio input "true"
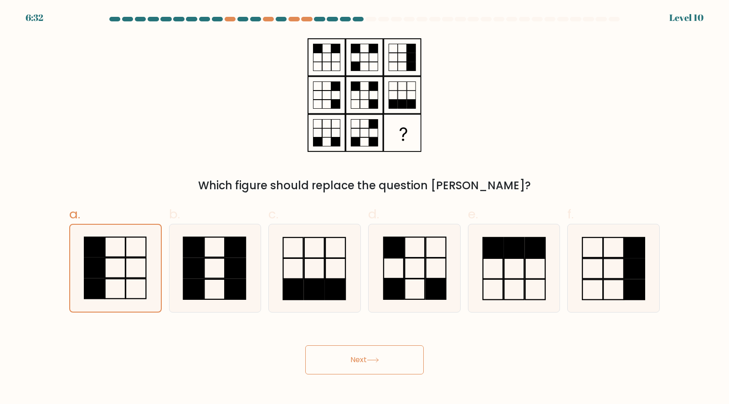
click at [381, 365] on button "Next" at bounding box center [364, 360] width 118 height 29
click at [378, 363] on button "Next" at bounding box center [364, 360] width 118 height 29
click at [374, 362] on icon at bounding box center [373, 360] width 12 height 5
click at [358, 360] on button "Next" at bounding box center [364, 360] width 118 height 29
click at [354, 363] on button "Next" at bounding box center [364, 360] width 118 height 29
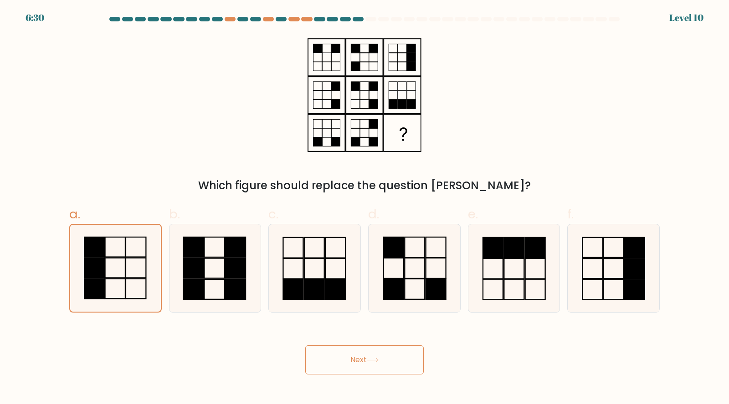
click at [354, 363] on button "Next" at bounding box center [364, 360] width 118 height 29
click at [354, 362] on button "Next" at bounding box center [364, 360] width 118 height 29
click at [354, 363] on button "Next" at bounding box center [364, 360] width 118 height 29
click at [510, 344] on div "Next" at bounding box center [364, 349] width 601 height 51
click at [573, 254] on icon at bounding box center [613, 269] width 88 height 88
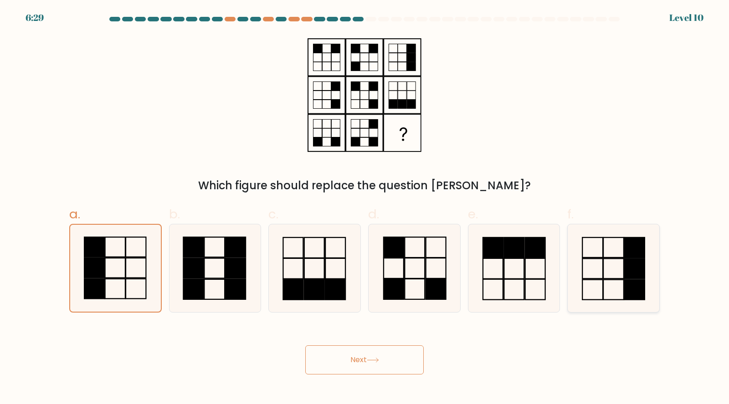
click at [365, 208] on input "f." at bounding box center [364, 205] width 0 height 6
radio input "true"
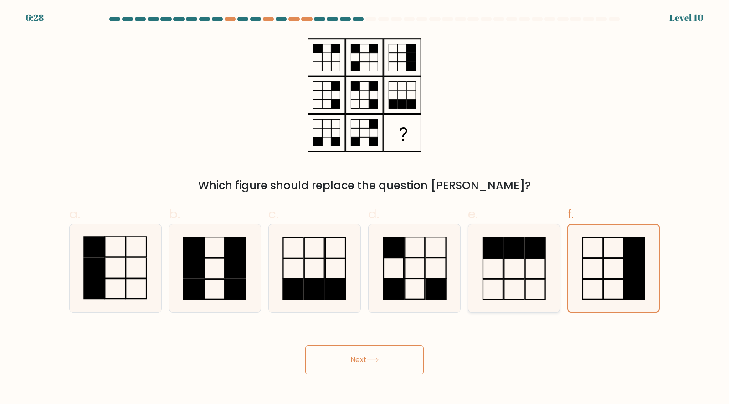
drag, startPoint x: 521, startPoint y: 272, endPoint x: 510, endPoint y: 271, distance: 11.9
click at [520, 271] on icon at bounding box center [514, 269] width 88 height 88
click at [365, 208] on input "e." at bounding box center [364, 205] width 0 height 6
radio input "true"
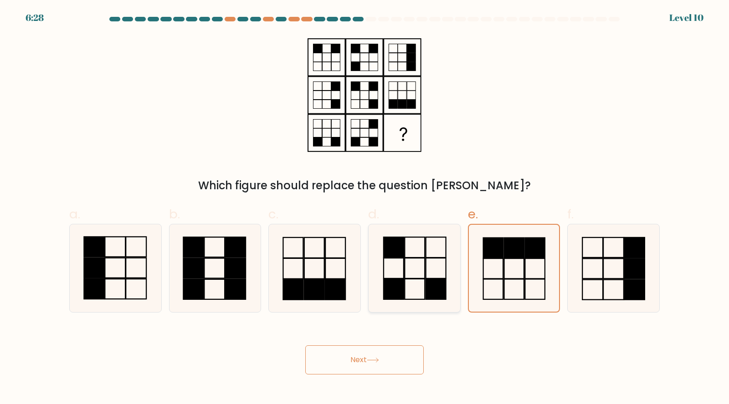
drag, startPoint x: 448, startPoint y: 270, endPoint x: 430, endPoint y: 271, distance: 17.9
click at [432, 271] on icon at bounding box center [414, 269] width 88 height 88
click at [365, 208] on input "d." at bounding box center [364, 205] width 0 height 6
radio input "true"
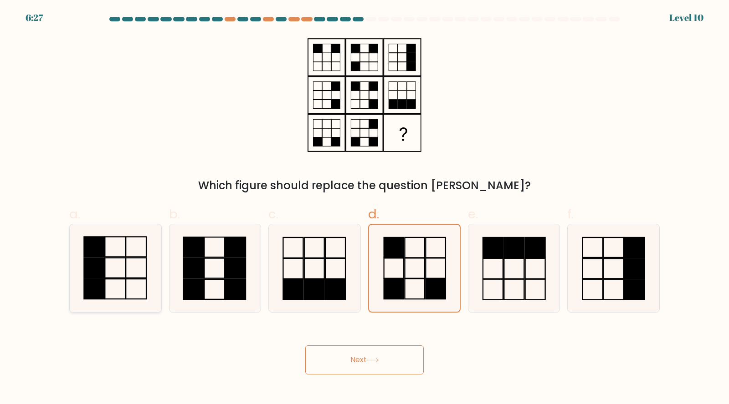
drag, startPoint x: 137, startPoint y: 278, endPoint x: 144, endPoint y: 283, distance: 8.6
click at [137, 278] on icon at bounding box center [116, 269] width 88 height 88
click at [364, 208] on input "a." at bounding box center [364, 205] width 0 height 6
radio input "true"
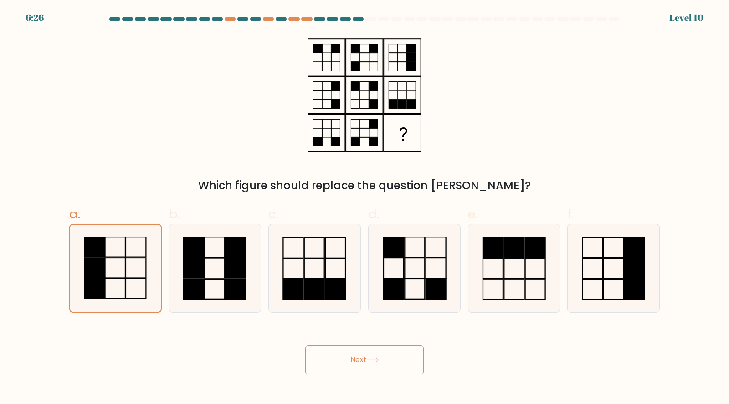
click at [369, 360] on icon at bounding box center [373, 360] width 12 height 5
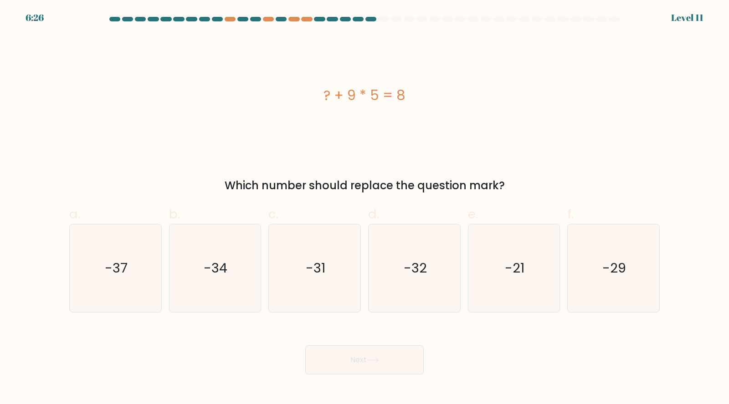
click at [369, 360] on icon at bounding box center [373, 360] width 12 height 5
drag, startPoint x: 348, startPoint y: 185, endPoint x: 347, endPoint y: 174, distance: 11.9
click at [348, 185] on div "Which number should replace the question mark?" at bounding box center [364, 186] width 579 height 16
drag, startPoint x: 324, startPoint y: 94, endPoint x: 331, endPoint y: 93, distance: 7.3
click at [331, 93] on div "? + 9 * 5 = 8" at bounding box center [364, 95] width 590 height 20
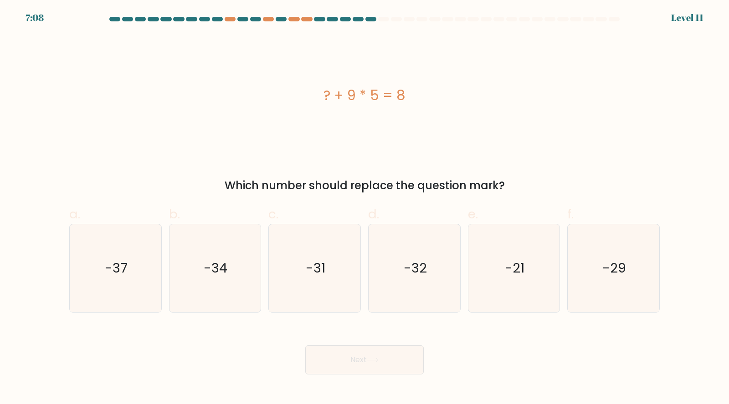
drag, startPoint x: 332, startPoint y: 94, endPoint x: 344, endPoint y: 101, distance: 13.9
click at [332, 96] on div "? + 9 * 5 = 8" at bounding box center [364, 95] width 590 height 20
drag, startPoint x: 352, startPoint y: 94, endPoint x: 374, endPoint y: 94, distance: 22.3
click at [373, 95] on div "? + 9 * 5 = 8" at bounding box center [364, 95] width 590 height 20
click at [376, 94] on div "? + 9 * 5 = 8" at bounding box center [364, 95] width 590 height 20
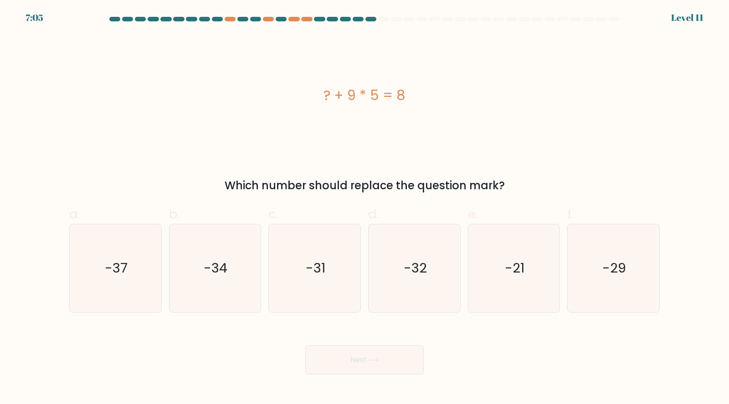
drag, startPoint x: 351, startPoint y: 96, endPoint x: 369, endPoint y: 93, distance: 18.8
click at [369, 93] on div "? + 9 * 5 = 8" at bounding box center [364, 95] width 590 height 20
click at [370, 93] on div "? + 9 * 5 = 8" at bounding box center [364, 95] width 590 height 20
drag, startPoint x: 347, startPoint y: 96, endPoint x: 365, endPoint y: 97, distance: 17.4
click at [365, 97] on div "? + 9 * 5 = 8" at bounding box center [364, 95] width 590 height 20
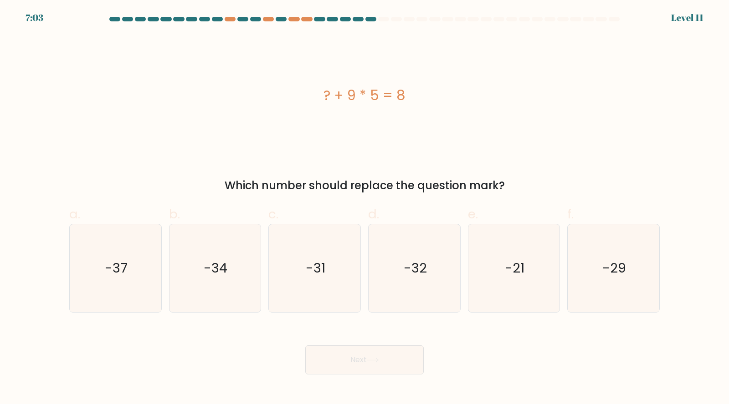
click at [365, 97] on div "? + 9 * 5 = 8" at bounding box center [364, 95] width 590 height 20
drag, startPoint x: 352, startPoint y: 93, endPoint x: 373, endPoint y: 93, distance: 20.9
click at [373, 93] on div "? + 9 * 5 = 8" at bounding box center [364, 95] width 590 height 20
drag, startPoint x: 353, startPoint y: 94, endPoint x: 381, endPoint y: 95, distance: 27.8
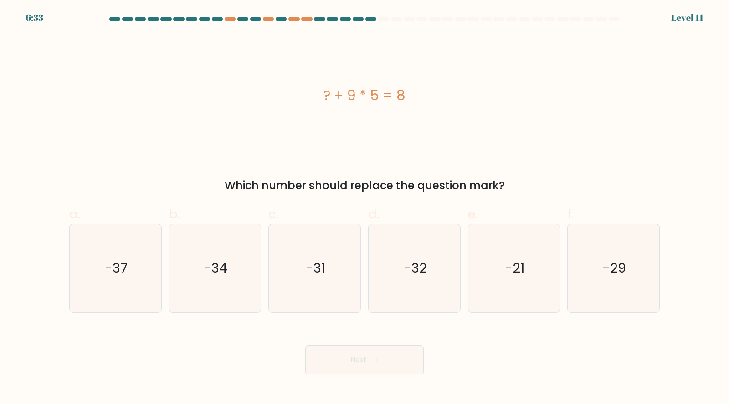
click at [381, 95] on div "? + 9 * 5 = 8" at bounding box center [364, 95] width 590 height 20
click at [138, 260] on icon "-37" at bounding box center [116, 269] width 88 height 88
click at [364, 208] on input "a. -37" at bounding box center [364, 205] width 0 height 6
radio input "true"
click at [341, 355] on button "Next" at bounding box center [364, 360] width 118 height 29
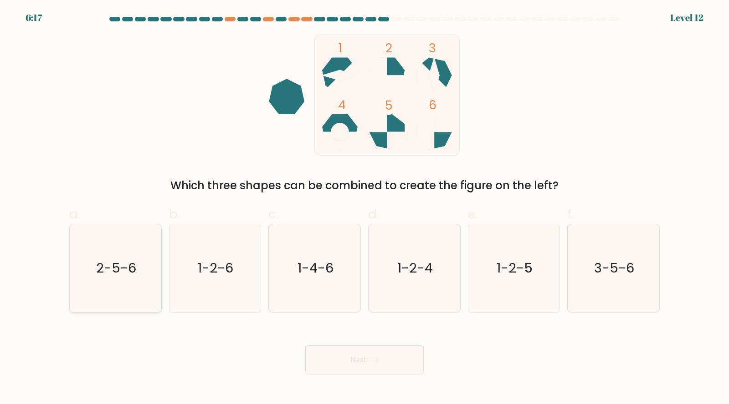
click at [101, 277] on icon "2-5-6" at bounding box center [116, 269] width 88 height 88
click at [364, 208] on input "a. 2-5-6" at bounding box center [364, 205] width 0 height 6
radio input "true"
click at [332, 353] on button "Next" at bounding box center [364, 360] width 118 height 29
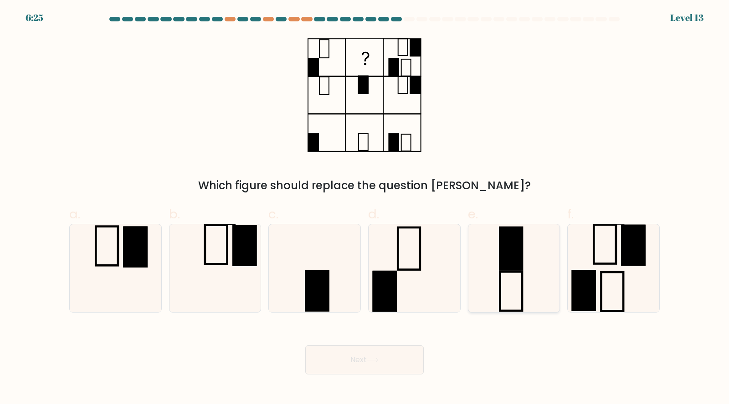
click at [484, 266] on icon at bounding box center [514, 269] width 88 height 88
click at [365, 208] on input "e." at bounding box center [364, 205] width 0 height 6
radio input "true"
click at [370, 363] on button "Next" at bounding box center [364, 360] width 118 height 29
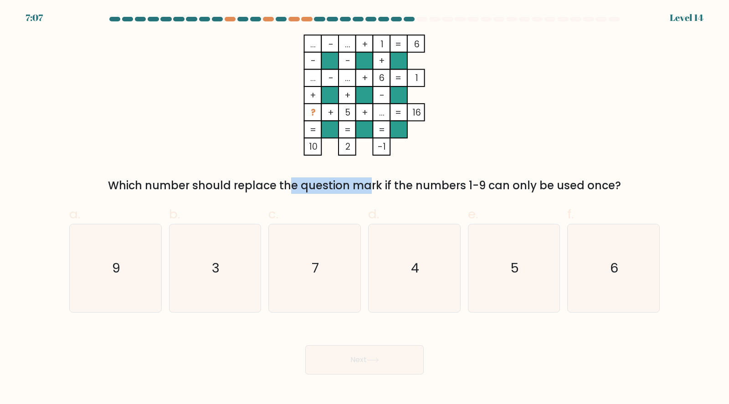
drag, startPoint x: 229, startPoint y: 187, endPoint x: 285, endPoint y: 179, distance: 57.1
click at [285, 179] on div "Which number should replace the question mark if the numbers 1-9 can only be us…" at bounding box center [364, 186] width 579 height 16
click at [284, 182] on div "Which number should replace the question mark if the numbers 1-9 can only be us…" at bounding box center [364, 186] width 579 height 16
drag, startPoint x: 368, startPoint y: 186, endPoint x: 378, endPoint y: 185, distance: 9.2
click at [378, 185] on div "Which number should replace the question mark if the numbers 1-9 can only be us…" at bounding box center [364, 186] width 579 height 16
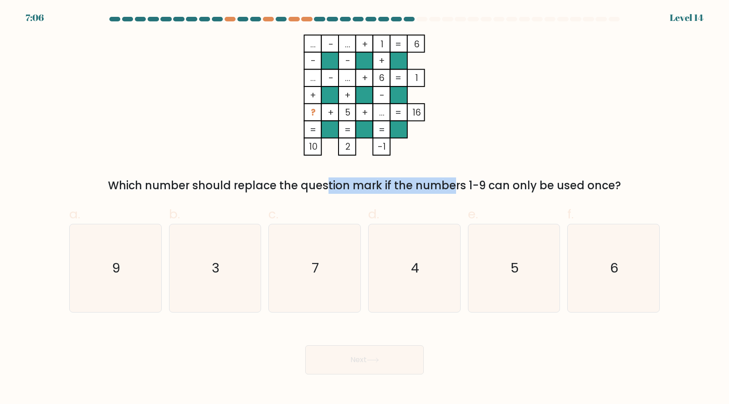
click at [378, 185] on div "Which number should replace the question mark if the numbers 1-9 can only be us…" at bounding box center [364, 186] width 579 height 16
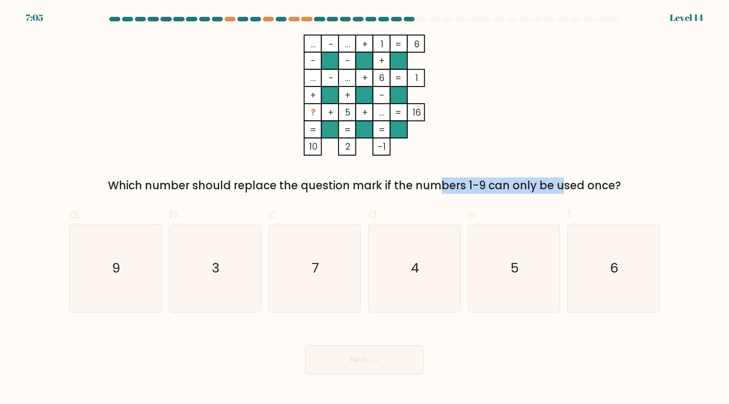
drag, startPoint x: 450, startPoint y: 185, endPoint x: 488, endPoint y: 185, distance: 38.3
click at [488, 186] on div "Which number should replace the question mark if the numbers 1-9 can only be us…" at bounding box center [364, 186] width 579 height 16
click at [488, 185] on div "Which number should replace the question mark if the numbers 1-9 can only be us…" at bounding box center [364, 186] width 579 height 16
drag, startPoint x: 471, startPoint y: 185, endPoint x: 559, endPoint y: 184, distance: 88.4
click at [559, 185] on div "Which number should replace the question mark if the numbers 1-9 can only be us…" at bounding box center [364, 186] width 579 height 16
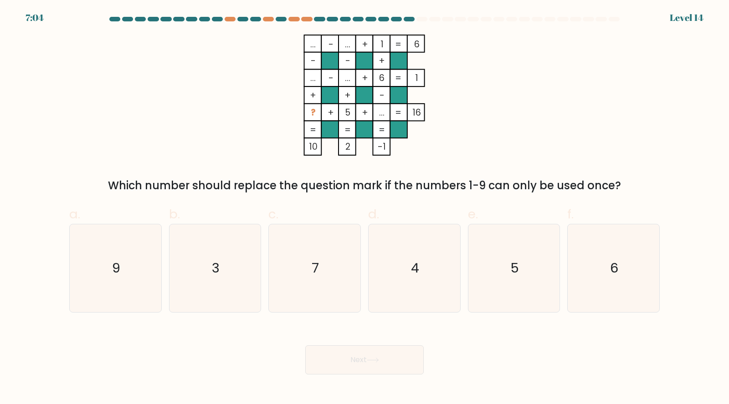
click at [559, 184] on div "Which number should replace the question mark if the numbers 1-9 can only be us…" at bounding box center [364, 186] width 579 height 16
drag, startPoint x: 199, startPoint y: 185, endPoint x: 333, endPoint y: 191, distance: 134.0
click at [333, 191] on div "Which number should replace the question mark if the numbers 1-9 can only be us…" at bounding box center [364, 186] width 579 height 16
drag, startPoint x: 334, startPoint y: 185, endPoint x: 507, endPoint y: 184, distance: 173.1
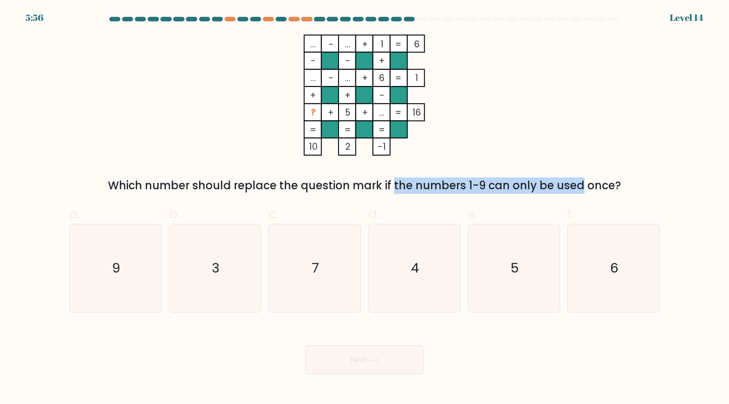
click at [501, 184] on div "Which number should replace the question mark if the numbers 1-9 can only be us…" at bounding box center [364, 186] width 579 height 16
drag, startPoint x: 507, startPoint y: 184, endPoint x: 502, endPoint y: 192, distance: 8.8
click at [507, 184] on div "Which number should replace the question mark if the numbers 1-9 can only be us…" at bounding box center [364, 186] width 579 height 16
drag, startPoint x: 465, startPoint y: 184, endPoint x: 480, endPoint y: 185, distance: 14.6
click at [480, 185] on div "Which number should replace the question mark if the numbers 1-9 can only be us…" at bounding box center [364, 186] width 579 height 16
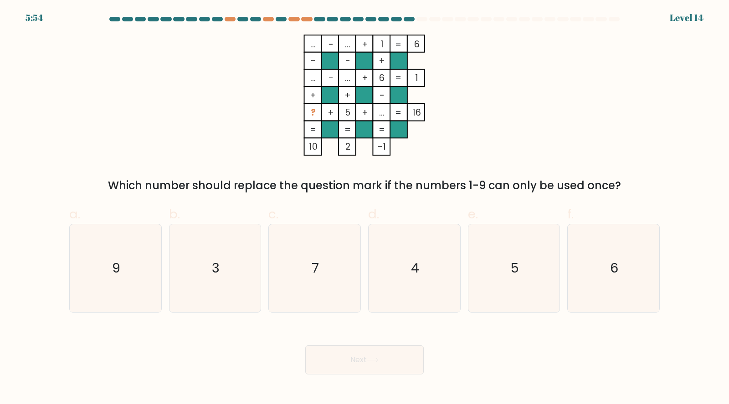
click at [481, 185] on div "Which number should replace the question mark if the numbers 1-9 can only be us…" at bounding box center [364, 186] width 579 height 16
drag, startPoint x: 482, startPoint y: 185, endPoint x: 469, endPoint y: 184, distance: 13.2
click at [469, 184] on div "Which number should replace the question mark if the numbers 1-9 can only be us…" at bounding box center [364, 186] width 579 height 16
click at [468, 184] on div "Which number should replace the question mark if the numbers 1-9 can only be us…" at bounding box center [364, 186] width 579 height 16
drag, startPoint x: 133, startPoint y: 180, endPoint x: 274, endPoint y: 184, distance: 141.2
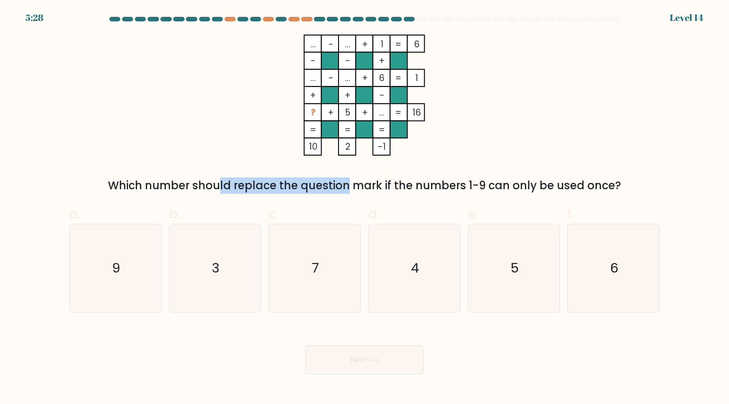
click at [274, 184] on div "Which number should replace the question mark if the numbers 1-9 can only be us…" at bounding box center [364, 186] width 579 height 16
click at [275, 169] on div "... - ... + 1 6 - - + ... - ... + 6 1 + + - ? + 5 + ... = 16 = = = = 10 2 -1 = …" at bounding box center [364, 114] width 601 height 159
drag, startPoint x: 166, startPoint y: 196, endPoint x: 279, endPoint y: 193, distance: 113.4
click at [279, 196] on form at bounding box center [364, 196] width 729 height 358
click at [271, 183] on div "Which number should replace the question mark if the numbers 1-9 can only be us…" at bounding box center [364, 186] width 579 height 16
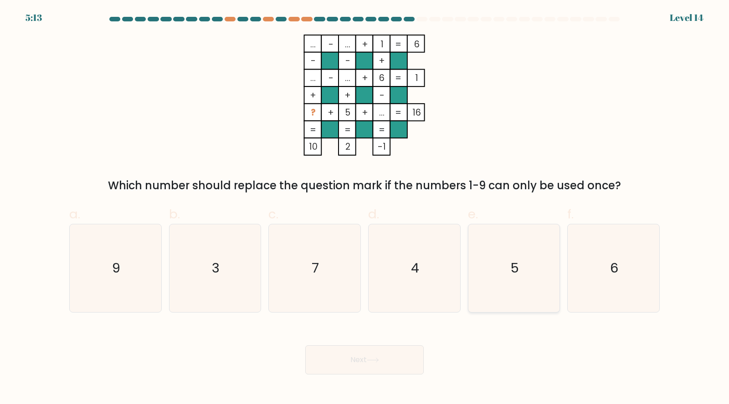
click at [498, 255] on icon "5" at bounding box center [514, 269] width 88 height 88
click at [365, 208] on input "e. 5" at bounding box center [364, 205] width 0 height 6
radio input "true"
click at [383, 361] on button "Next" at bounding box center [364, 360] width 118 height 29
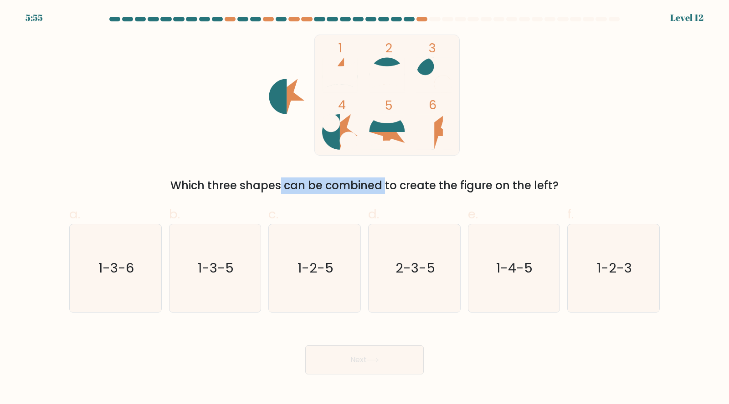
drag, startPoint x: 240, startPoint y: 186, endPoint x: 299, endPoint y: 186, distance: 58.7
click at [299, 186] on div "Which three shapes can be combined to create the figure on the left?" at bounding box center [364, 186] width 579 height 16
drag, startPoint x: 248, startPoint y: 185, endPoint x: 367, endPoint y: 185, distance: 118.4
click at [367, 185] on div "Which three shapes can be combined to create the figure on the left?" at bounding box center [364, 186] width 579 height 16
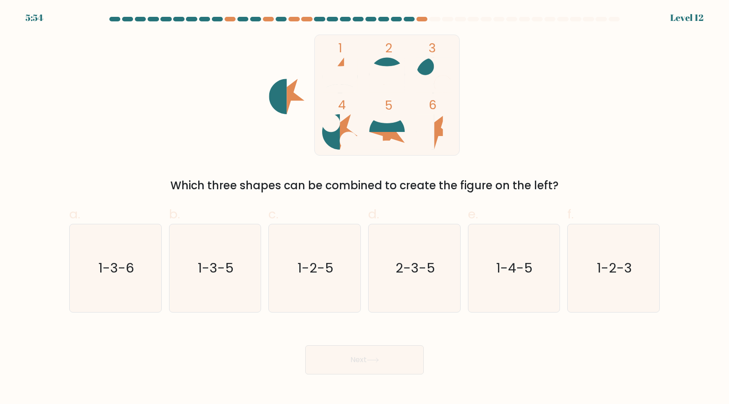
click at [367, 185] on div "Which three shapes can be combined to create the figure on the left?" at bounding box center [364, 186] width 579 height 16
drag, startPoint x: 462, startPoint y: 181, endPoint x: 475, endPoint y: 179, distance: 13.7
click at [475, 179] on div "Which three shapes can be combined to create the figure on the left?" at bounding box center [364, 186] width 579 height 16
click at [337, 261] on icon "1-2-5" at bounding box center [315, 269] width 88 height 88
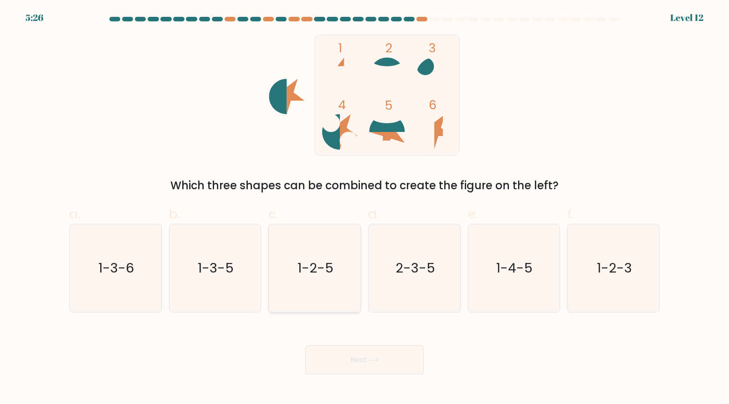
click at [364, 208] on input "c. 1-2-5" at bounding box center [364, 205] width 0 height 6
radio input "true"
drag, startPoint x: 367, startPoint y: 360, endPoint x: 377, endPoint y: 354, distance: 12.0
click at [367, 360] on button "Next" at bounding box center [364, 360] width 118 height 29
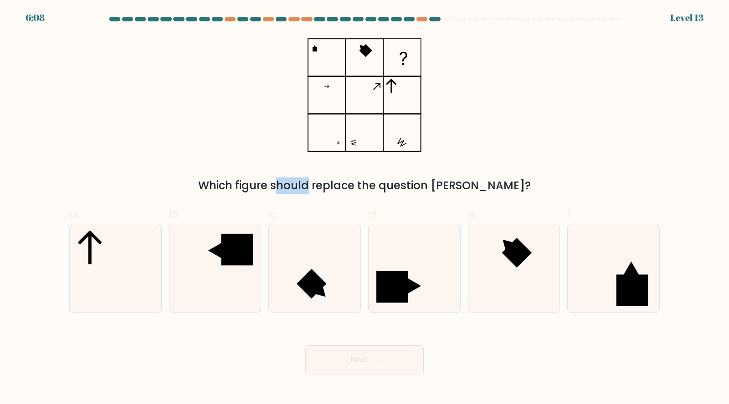
drag, startPoint x: 338, startPoint y: 178, endPoint x: 368, endPoint y: 176, distance: 30.1
click at [368, 176] on div "Which figure should replace the question mark?" at bounding box center [364, 114] width 601 height 159
drag, startPoint x: 366, startPoint y: 179, endPoint x: 361, endPoint y: 170, distance: 10.8
click at [366, 179] on div "Which figure should replace the question mark?" at bounding box center [364, 186] width 579 height 16
click at [531, 245] on icon at bounding box center [514, 269] width 88 height 88
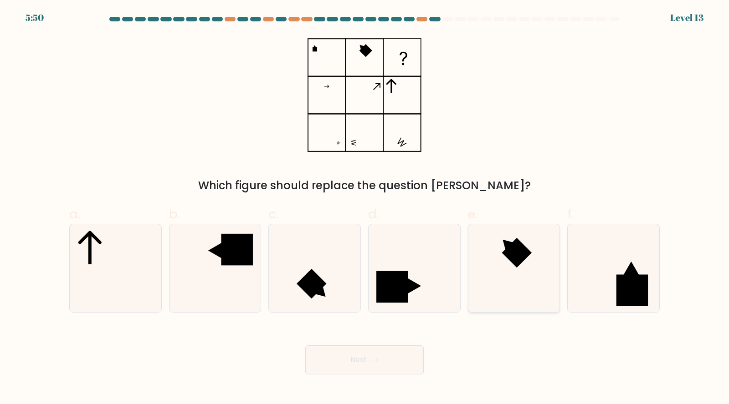
click at [365, 208] on input "e." at bounding box center [364, 205] width 0 height 6
radio input "true"
click at [407, 350] on button "Next" at bounding box center [364, 360] width 118 height 29
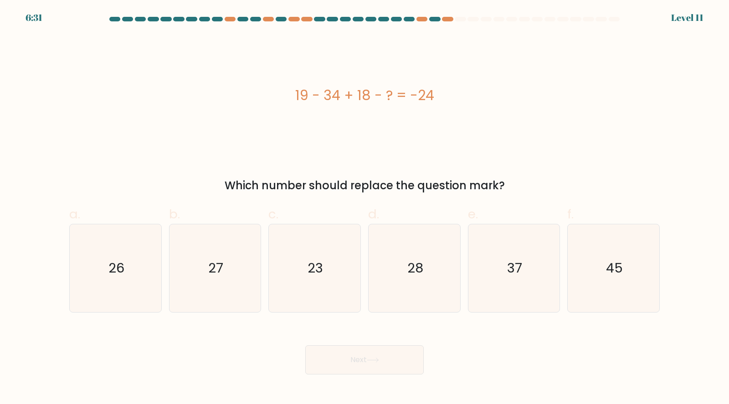
drag, startPoint x: 342, startPoint y: 176, endPoint x: 379, endPoint y: 178, distance: 36.9
click at [379, 178] on div "19 - 34 + 18 - ? = -24 Which number should replace the question mark?" at bounding box center [364, 114] width 601 height 159
click at [379, 178] on div "Which number should replace the question mark?" at bounding box center [364, 186] width 579 height 16
drag, startPoint x: 309, startPoint y: 91, endPoint x: 333, endPoint y: 92, distance: 23.7
click at [333, 92] on div "19 - 34 + 18 - ? = -24" at bounding box center [364, 95] width 590 height 20
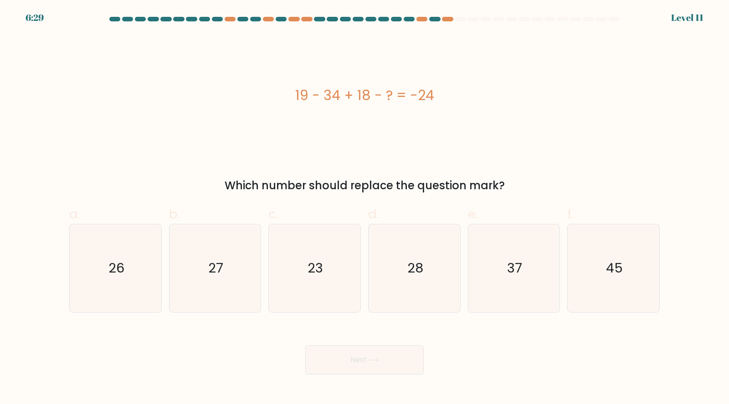
drag, startPoint x: 341, startPoint y: 97, endPoint x: 354, endPoint y: 96, distance: 12.8
click at [341, 97] on div "19 - 34 + 18 - ? = -24" at bounding box center [364, 95] width 590 height 20
drag, startPoint x: 357, startPoint y: 94, endPoint x: 368, endPoint y: 96, distance: 11.1
click at [368, 96] on div "19 - 34 + 18 - ? = -24" at bounding box center [364, 95] width 590 height 20
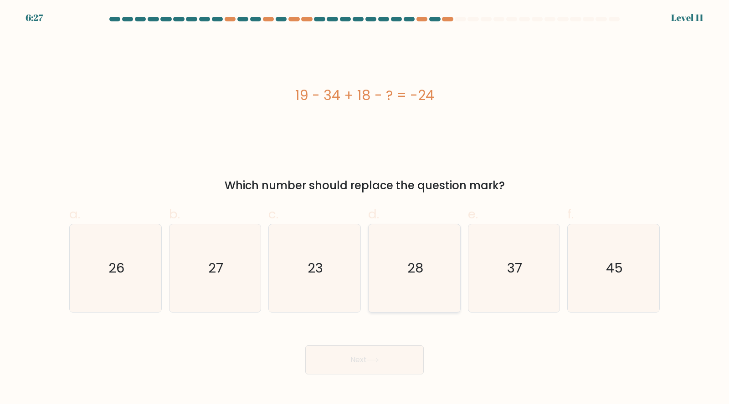
click at [408, 258] on icon "28" at bounding box center [414, 269] width 88 height 88
click at [365, 208] on input "d. 28" at bounding box center [364, 205] width 0 height 6
radio input "true"
click at [414, 354] on button "Next" at bounding box center [364, 360] width 118 height 29
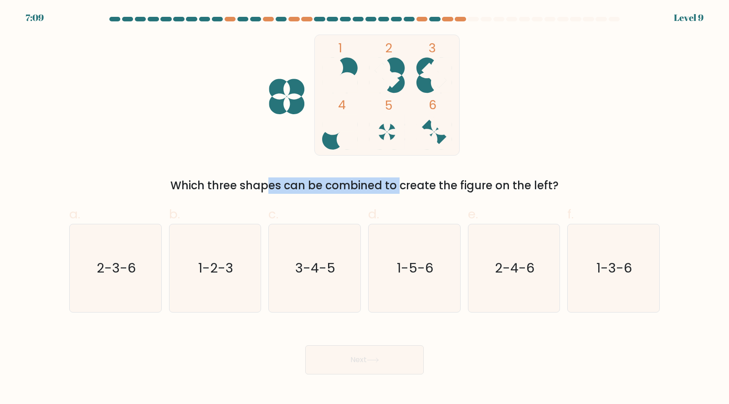
drag, startPoint x: 201, startPoint y: 188, endPoint x: 316, endPoint y: 190, distance: 114.8
click at [316, 190] on div "Which three shapes can be combined to create the figure on the left?" at bounding box center [364, 186] width 579 height 16
